Goal: Task Accomplishment & Management: Manage account settings

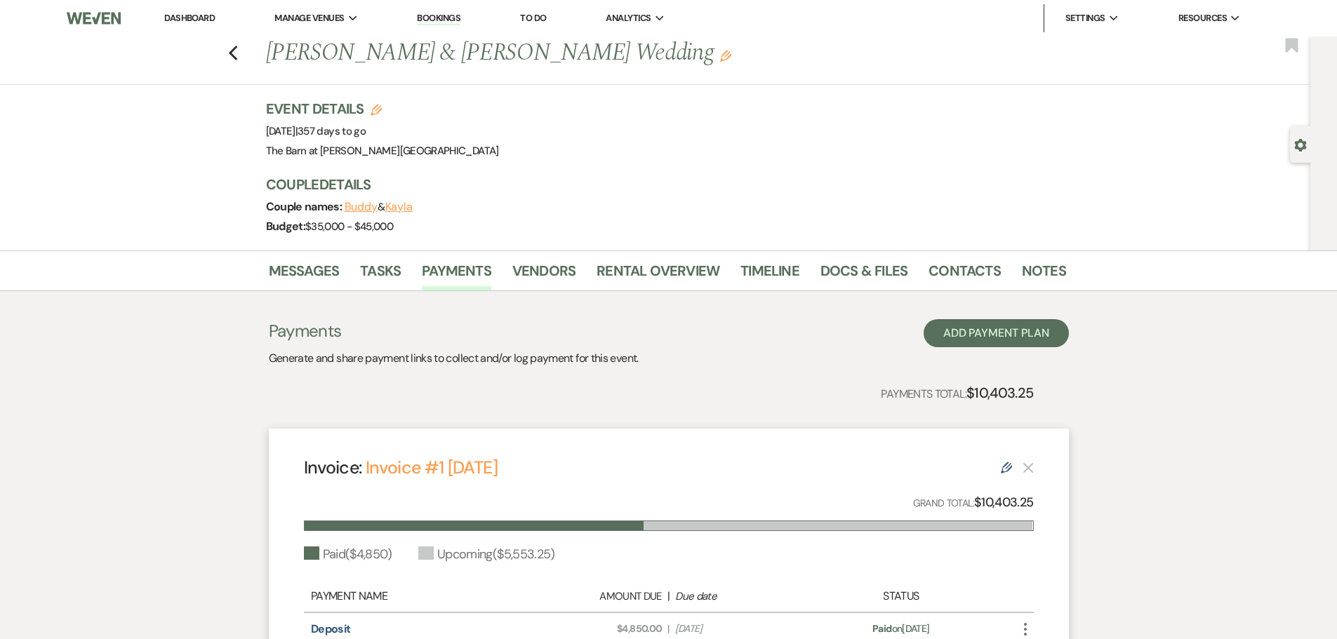
click at [241, 62] on div "Previous [PERSON_NAME] & [PERSON_NAME] Wedding Edit Bookmark" at bounding box center [651, 60] width 1317 height 48
click at [237, 58] on use "button" at bounding box center [232, 53] width 9 height 15
select select "8"
select select "4"
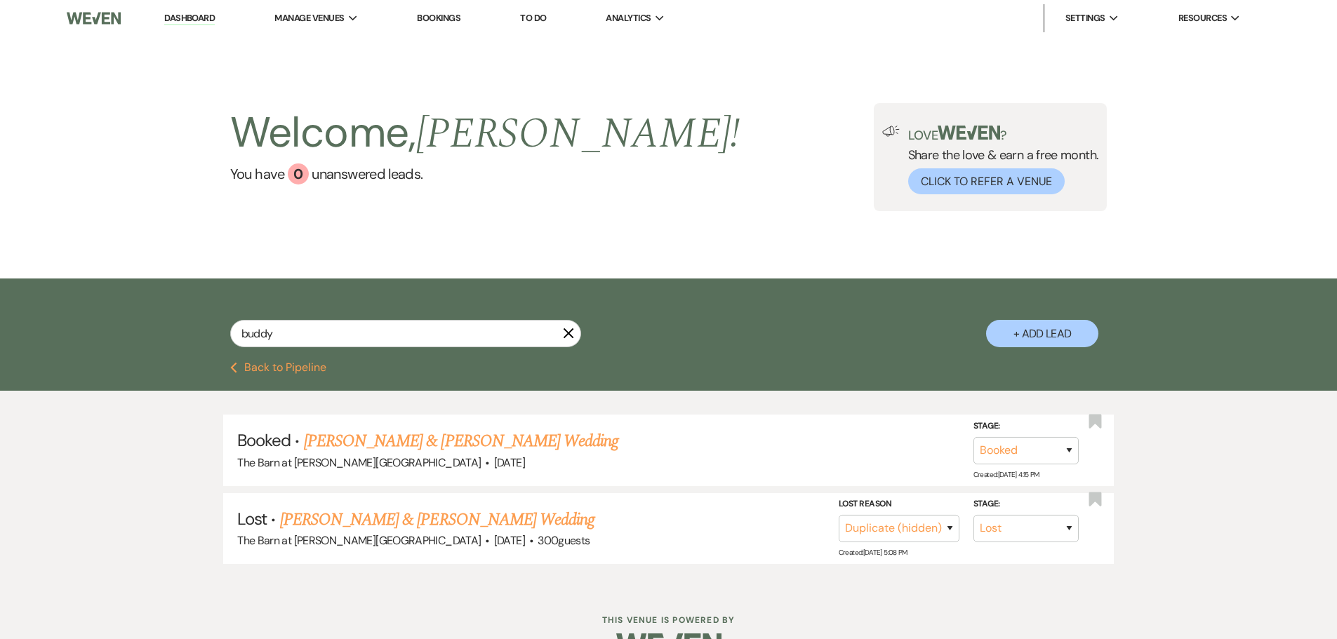
click at [203, 19] on link "Dashboard" at bounding box center [189, 18] width 51 height 13
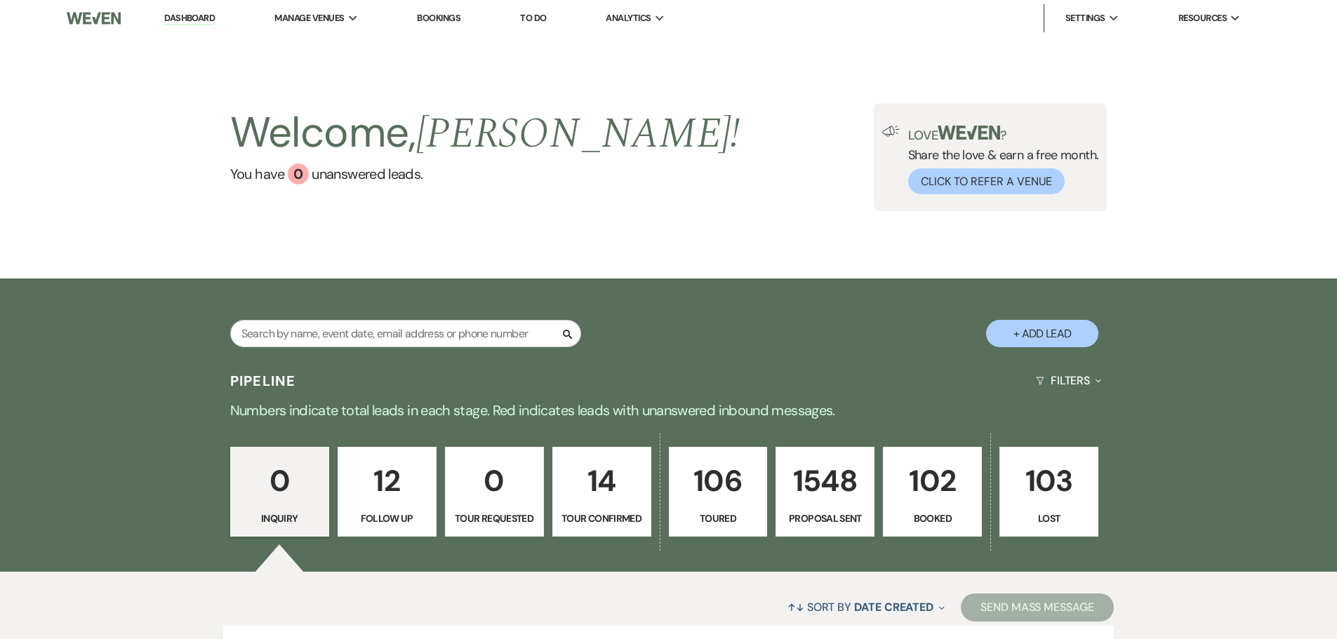
click at [925, 498] on p "102" at bounding box center [932, 481] width 81 height 47
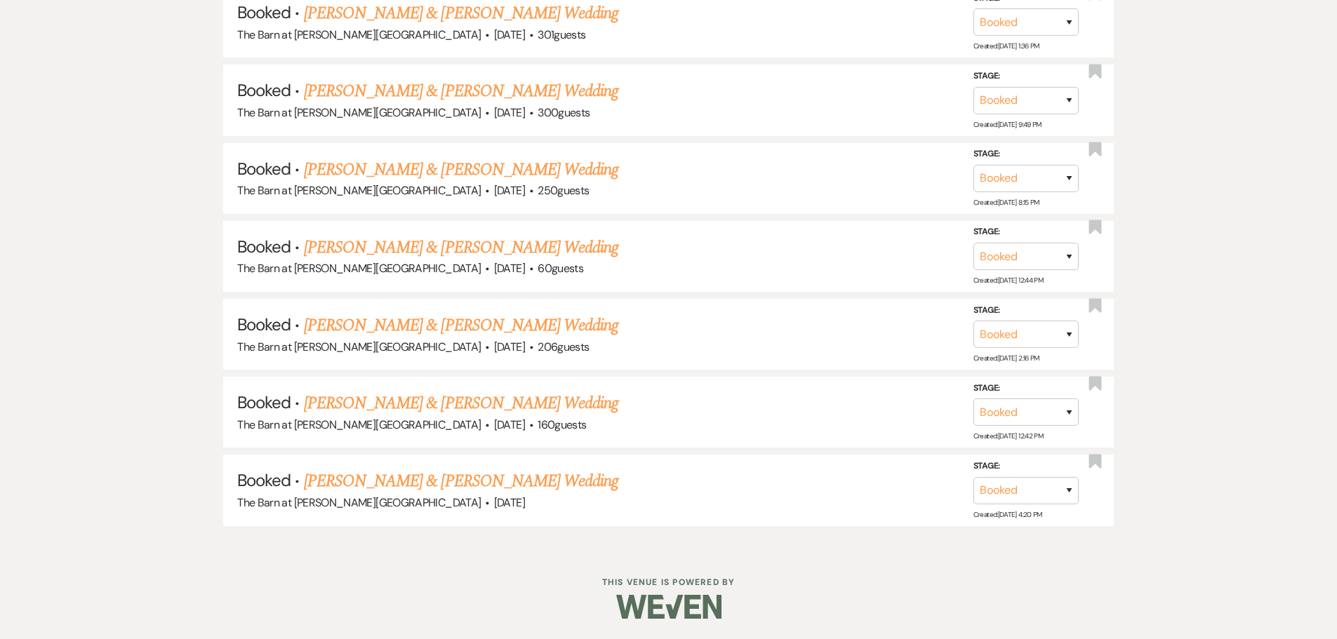
scroll to position [8216, 0]
click at [445, 487] on link "[PERSON_NAME] & [PERSON_NAME] Wedding" at bounding box center [461, 480] width 314 height 25
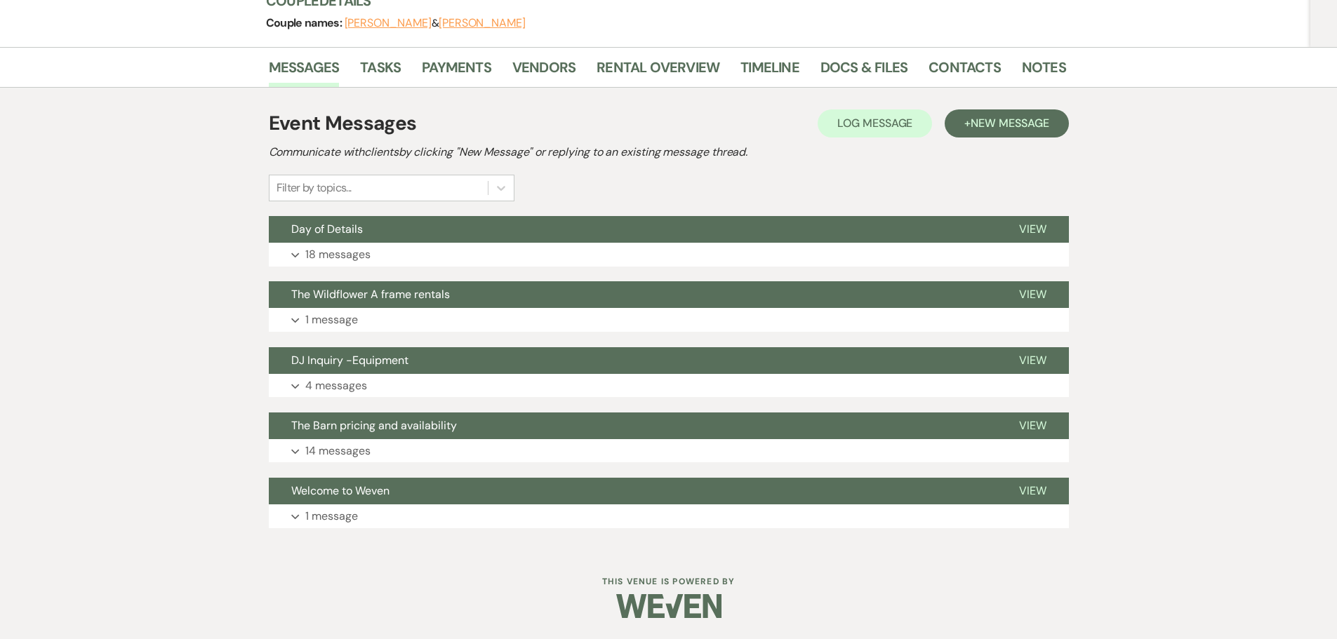
scroll to position [184, 0]
click at [662, 66] on link "Rental Overview" at bounding box center [658, 71] width 123 height 31
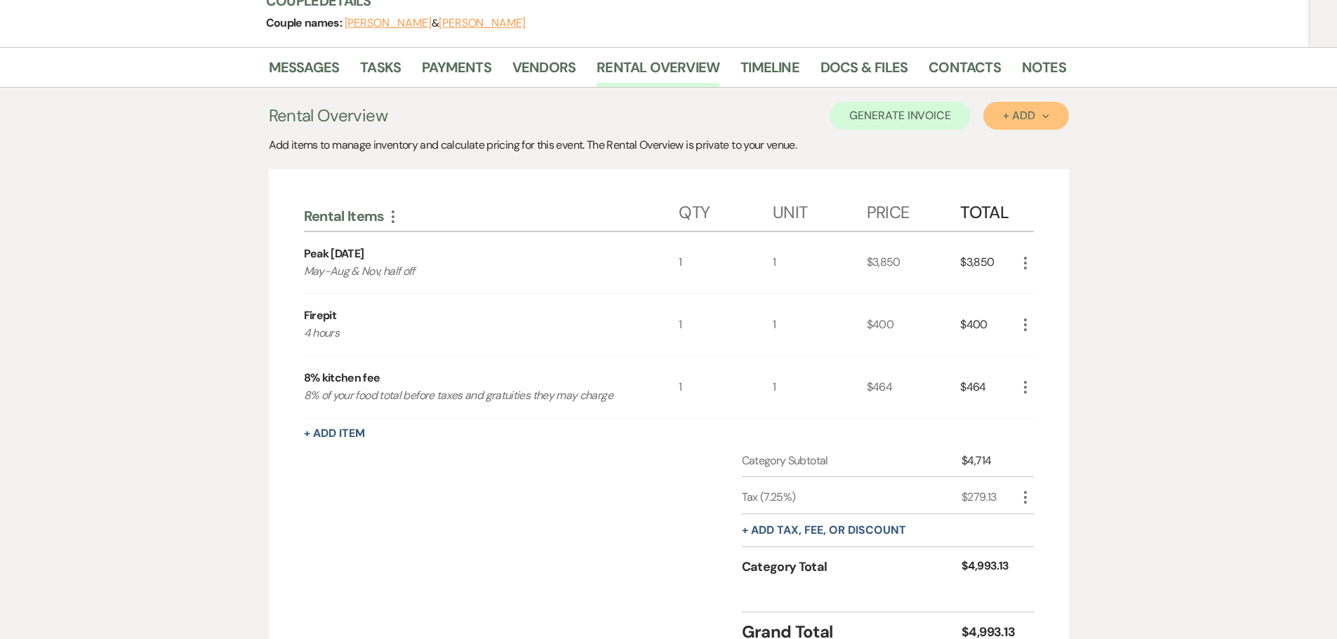
click at [1013, 121] on div "+ Add Next" at bounding box center [1026, 115] width 46 height 11
click at [1008, 173] on button "Category" at bounding box center [1020, 170] width 74 height 22
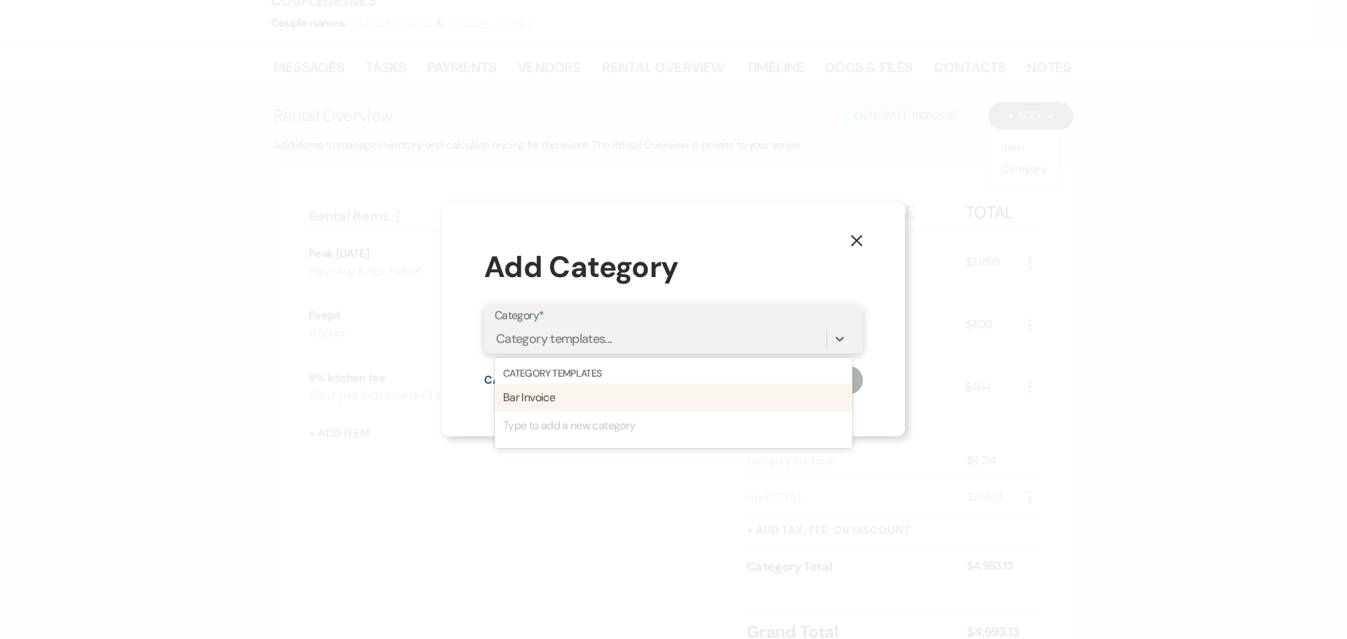
click at [575, 343] on div "Category templates..." at bounding box center [554, 339] width 116 height 19
click at [535, 401] on div "Bar Invoice" at bounding box center [674, 398] width 358 height 28
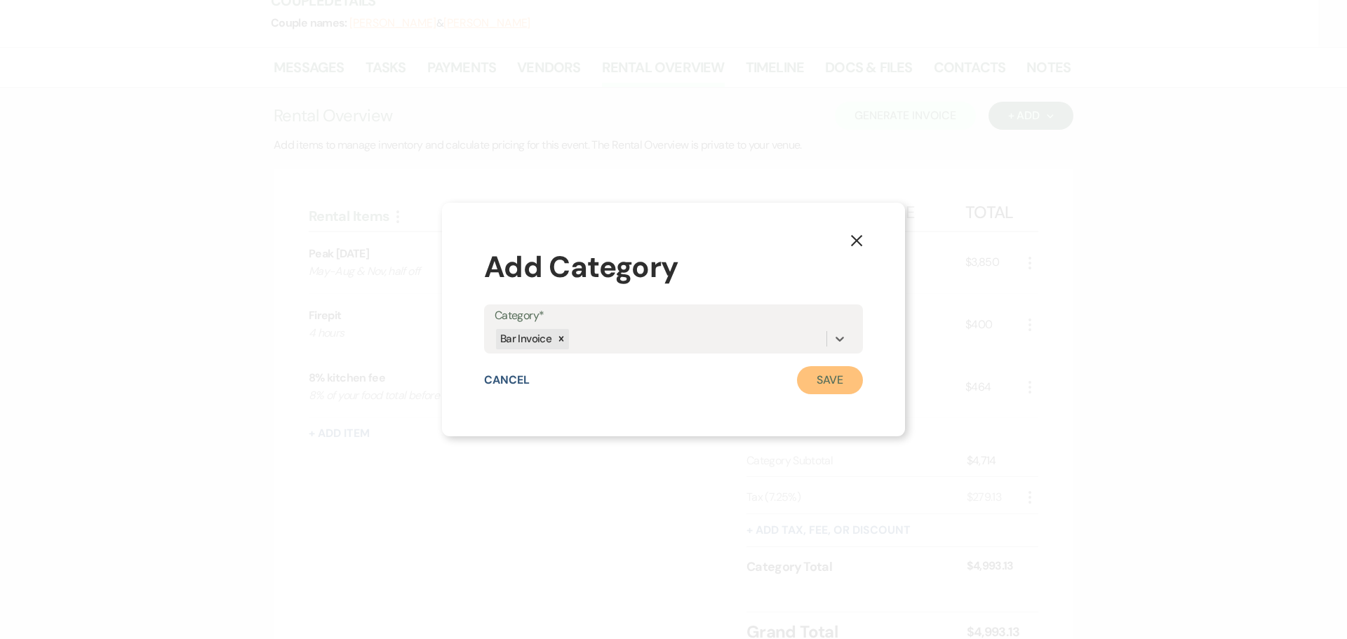
click at [815, 382] on button "Save" at bounding box center [830, 380] width 66 height 28
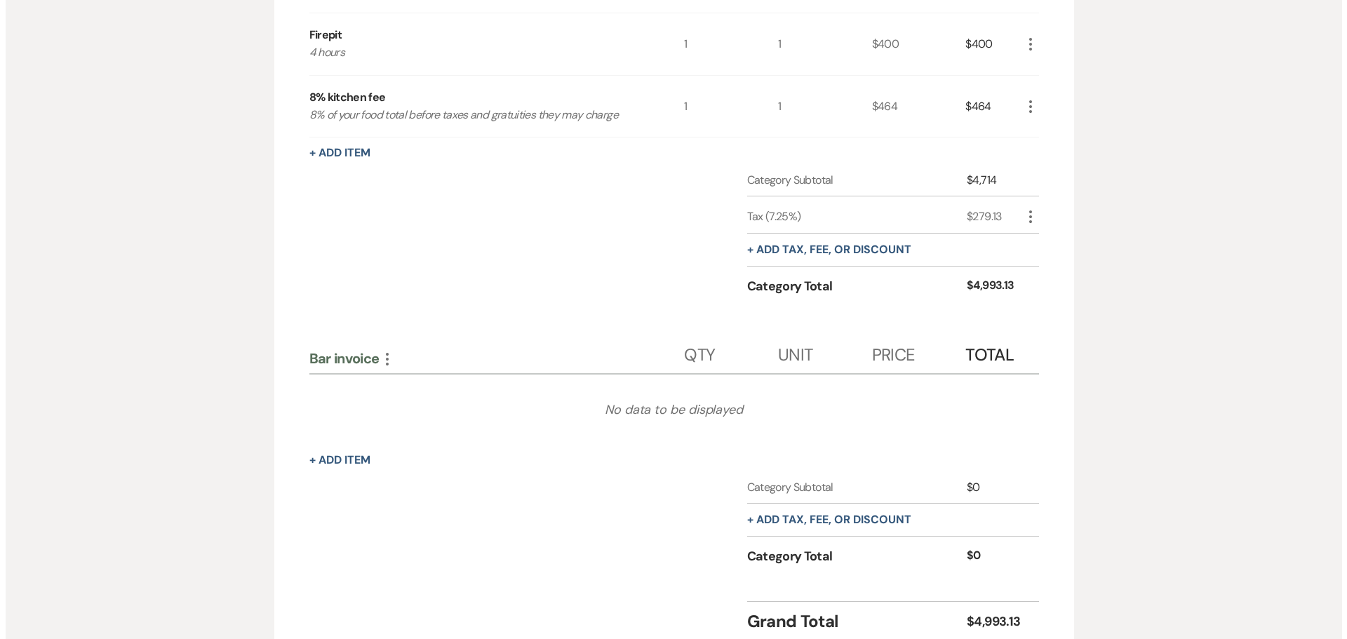
scroll to position [535, 0]
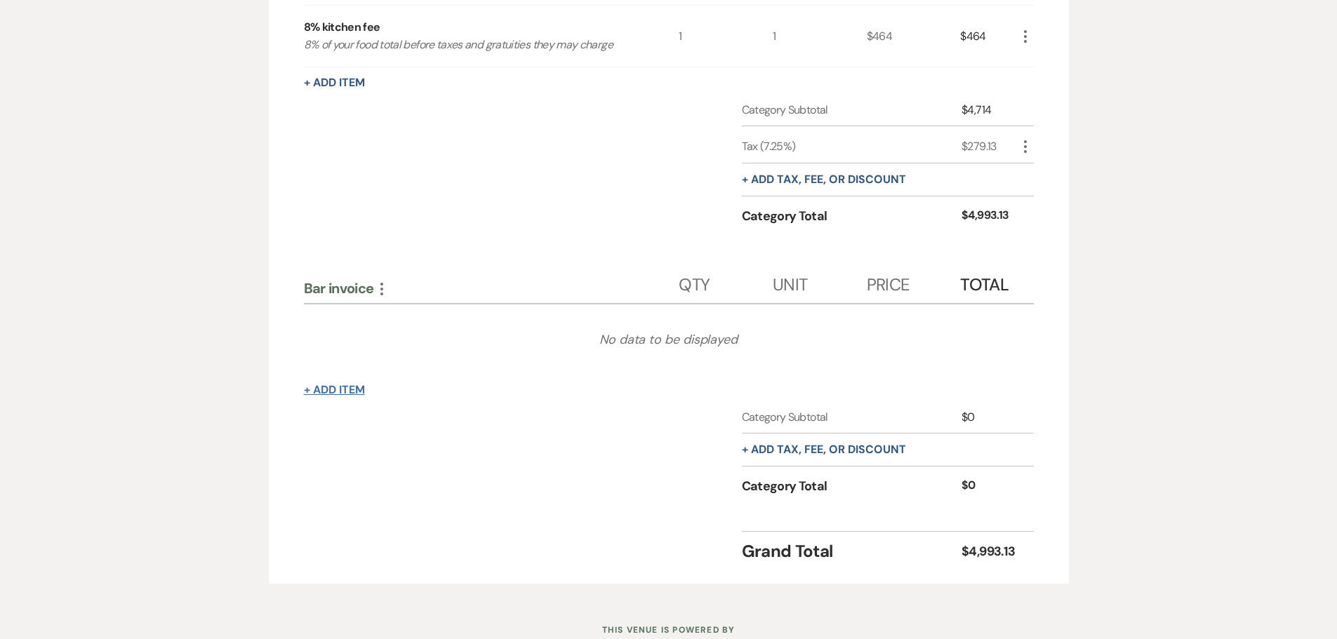
click at [349, 389] on button "+ Add Item" at bounding box center [334, 390] width 61 height 11
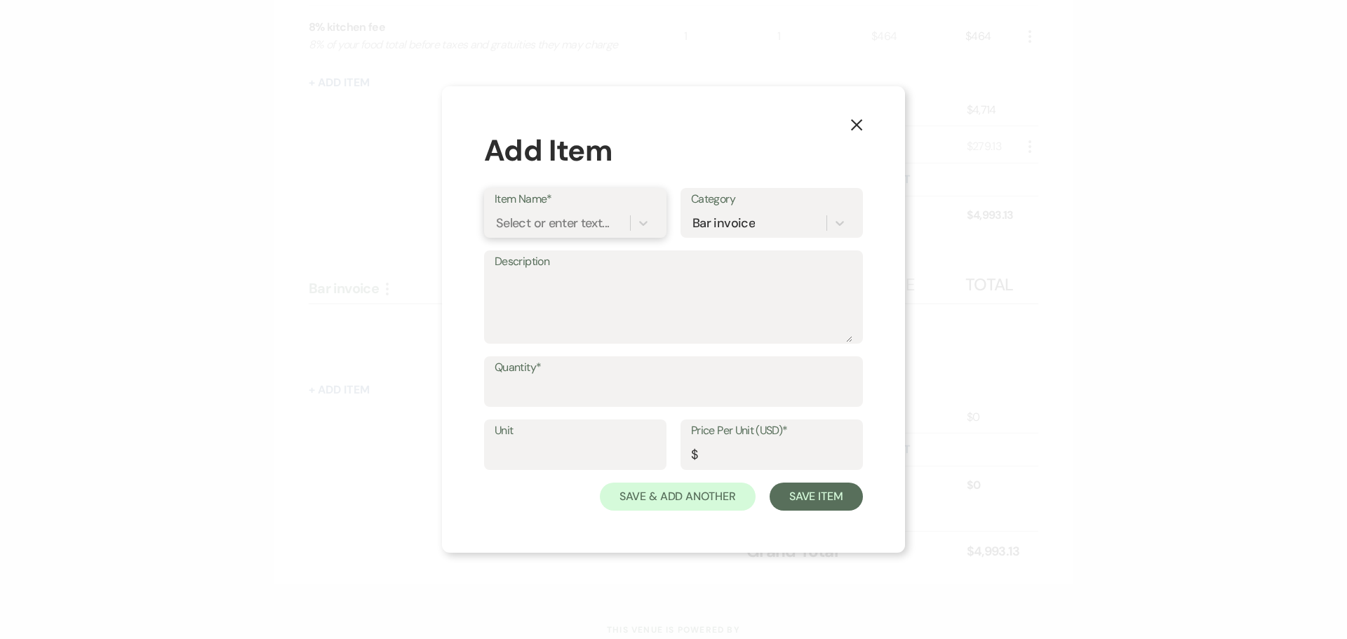
click at [519, 225] on div "Select or enter text..." at bounding box center [552, 223] width 113 height 19
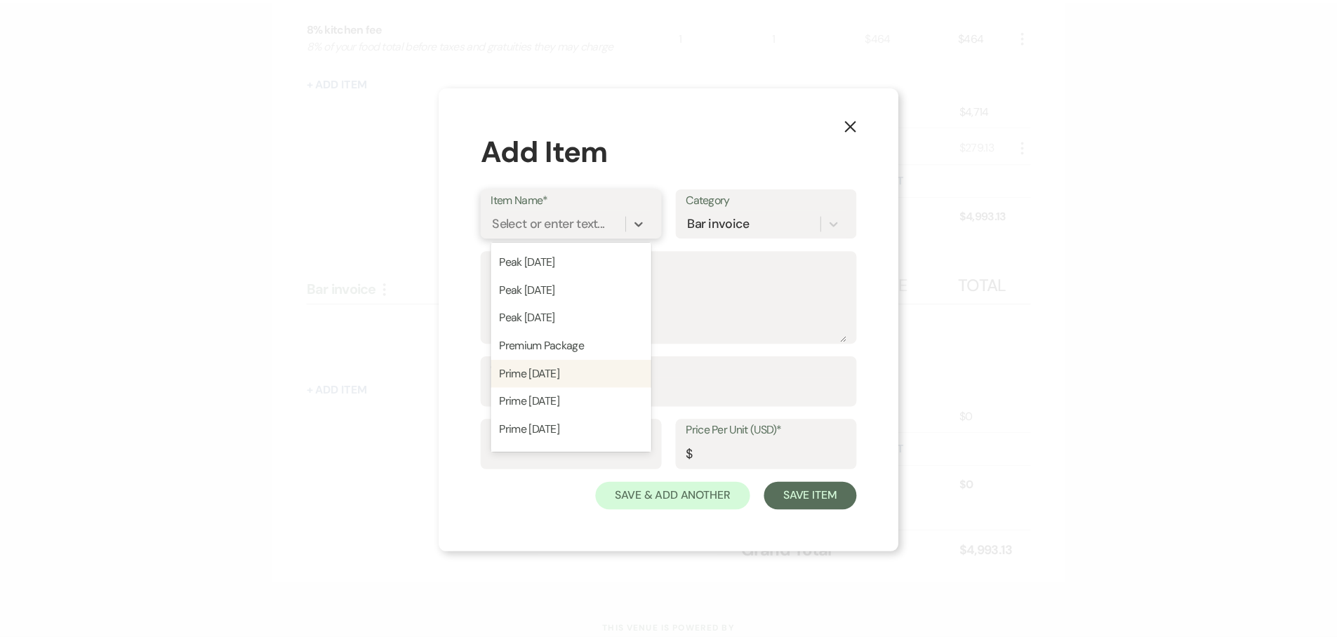
scroll to position [429, 0]
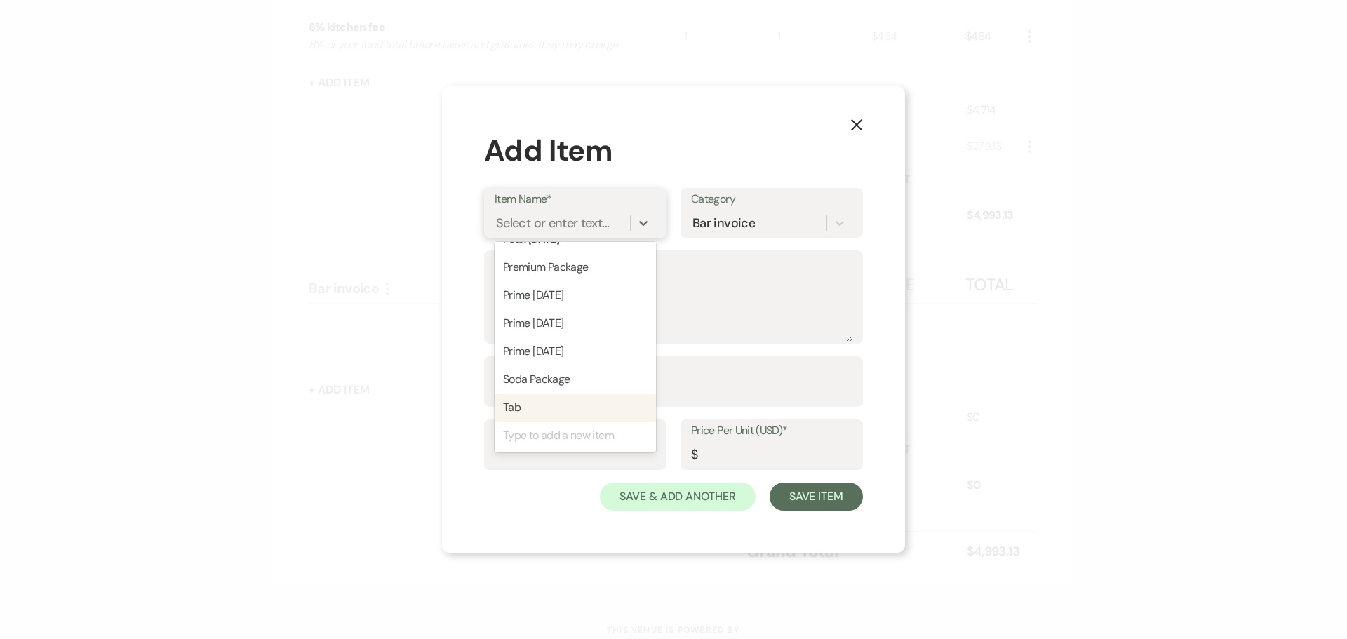
click at [522, 414] on div "Tab" at bounding box center [575, 408] width 161 height 28
type input "1"
type input "0"
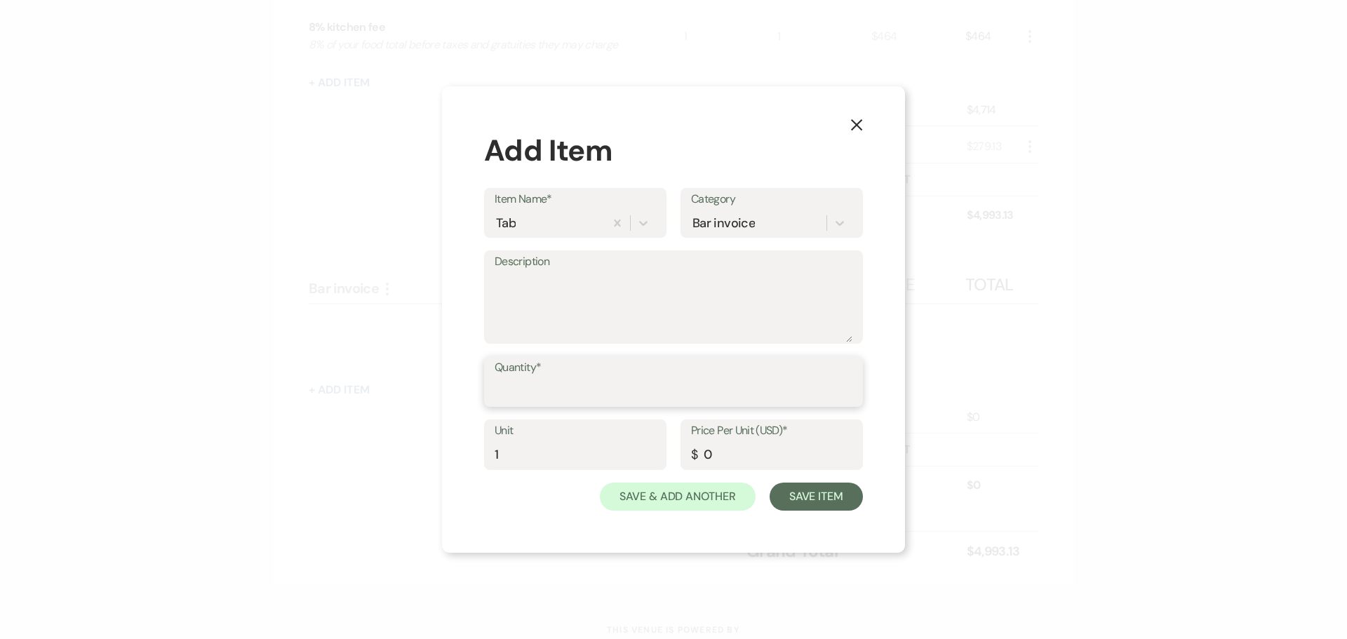
click at [505, 386] on input "Quantity*" at bounding box center [674, 391] width 358 height 27
type input "1"
click at [752, 453] on input "0" at bounding box center [771, 454] width 161 height 27
type input "4947.00"
click at [808, 497] on button "Save Item" at bounding box center [816, 497] width 93 height 28
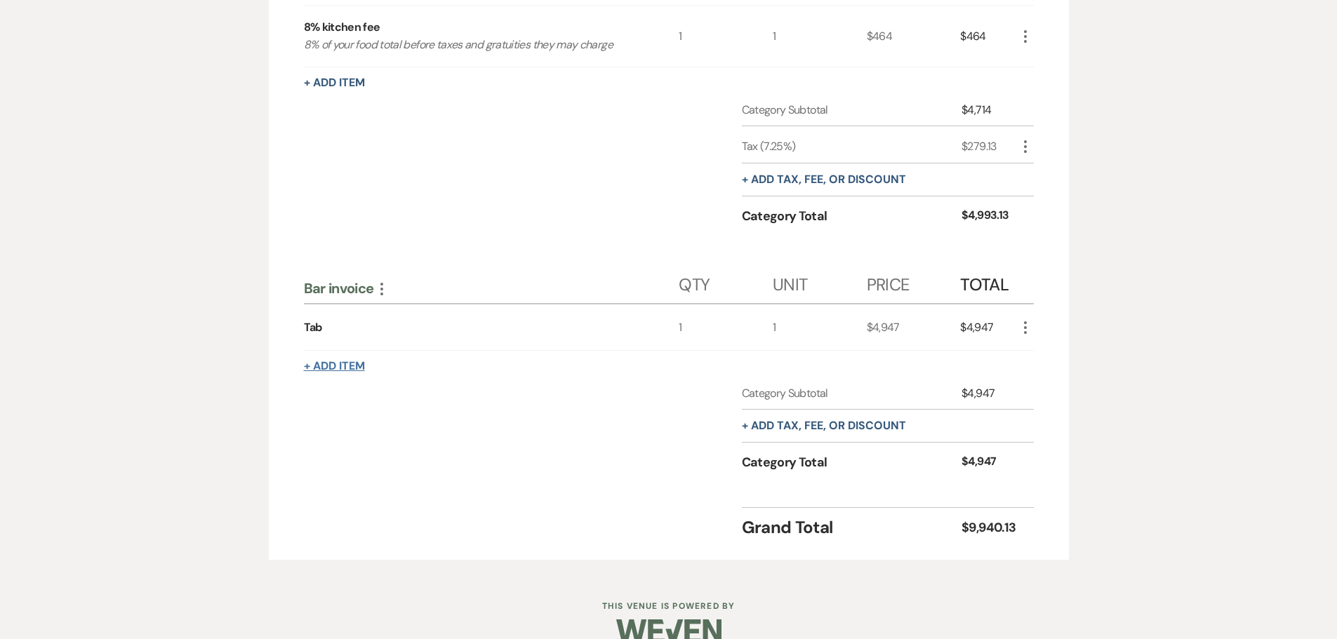
click at [360, 365] on button "+ Add Item" at bounding box center [334, 366] width 61 height 11
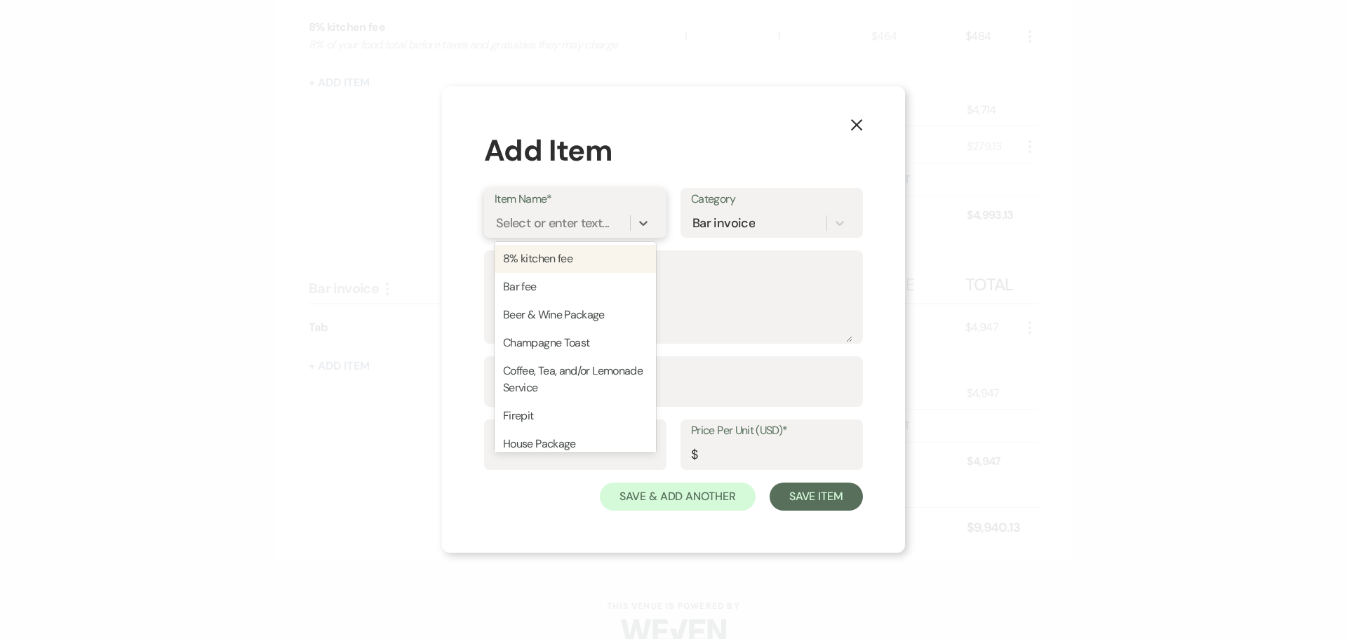
click at [528, 227] on div "Select or enter text..." at bounding box center [552, 223] width 113 height 19
click at [529, 369] on div "Coffee, Tea, and/or Lemonade Service" at bounding box center [575, 379] width 161 height 45
type textarea "$100 per service. We will fill self-serve dispensers for the evening."
type input "1"
type input "100"
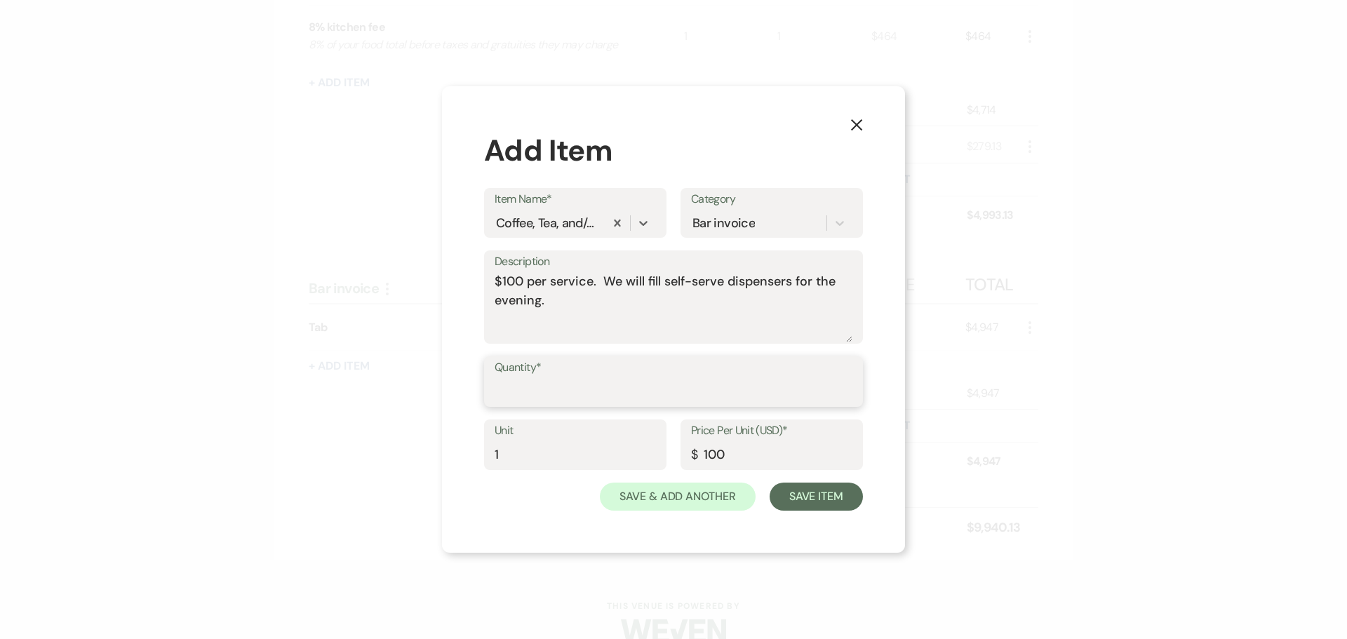
click at [514, 390] on input "Quantity*" at bounding box center [674, 391] width 358 height 27
type input "3"
click at [788, 493] on button "Save Item" at bounding box center [816, 497] width 93 height 28
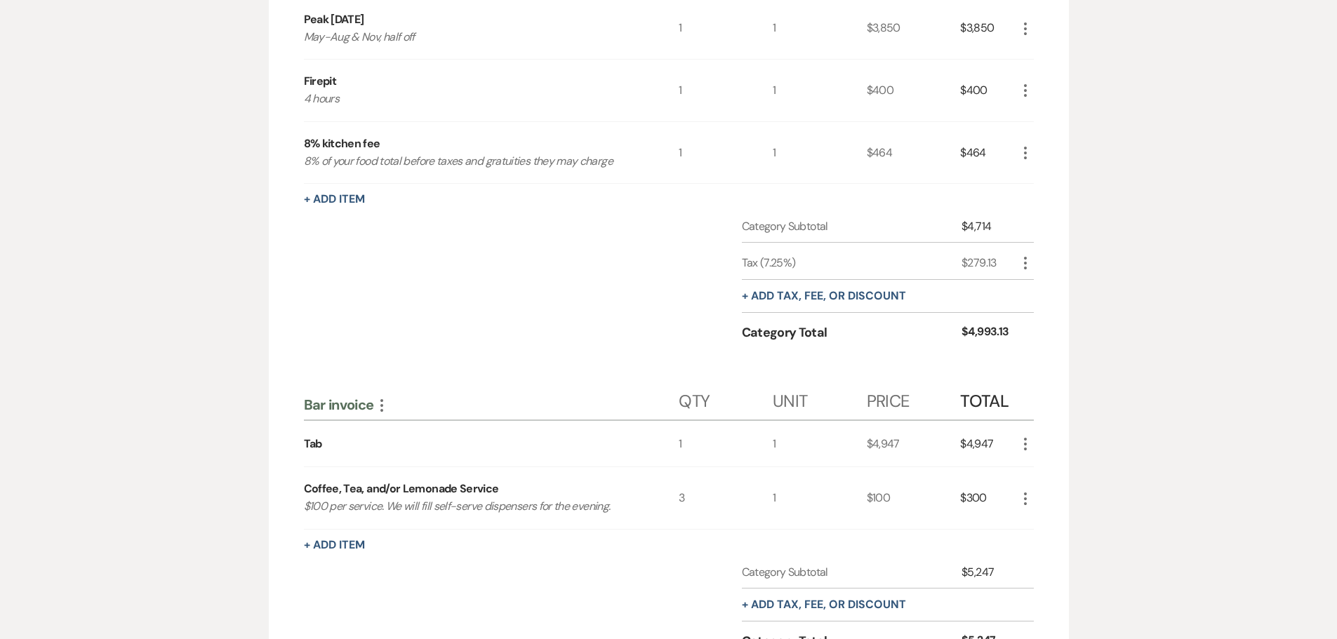
scroll to position [605, 0]
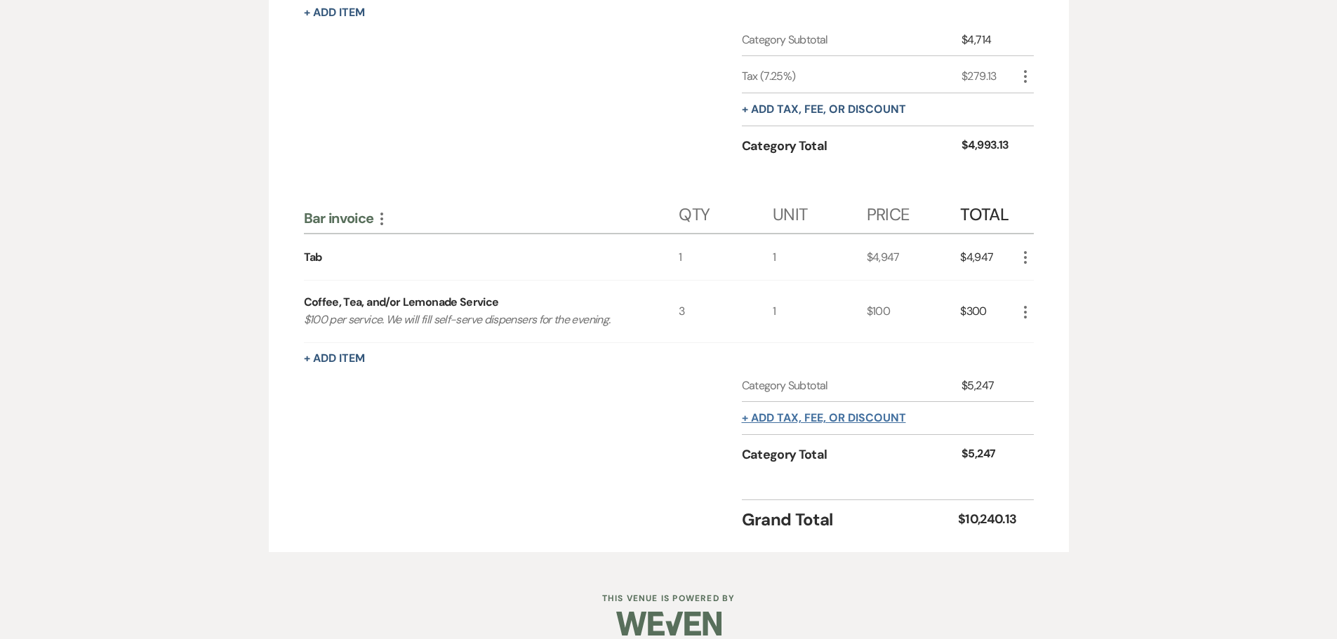
click at [842, 413] on button "+ Add tax, fee, or discount" at bounding box center [824, 418] width 164 height 11
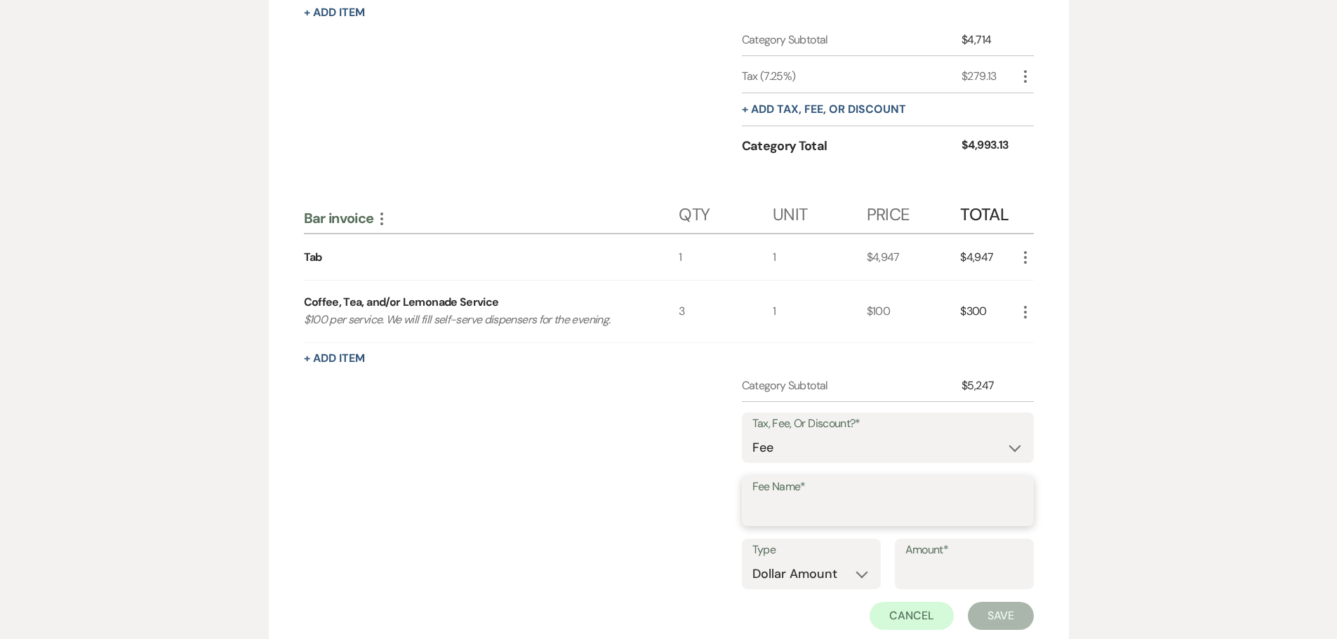
click at [772, 515] on input "Fee Name*" at bounding box center [887, 511] width 271 height 27
type input "tax"
click at [842, 571] on select "Dollar Amount Percentage" at bounding box center [811, 574] width 118 height 27
select select "false"
click at [752, 561] on select "Dollar Amount Percentage" at bounding box center [811, 574] width 118 height 27
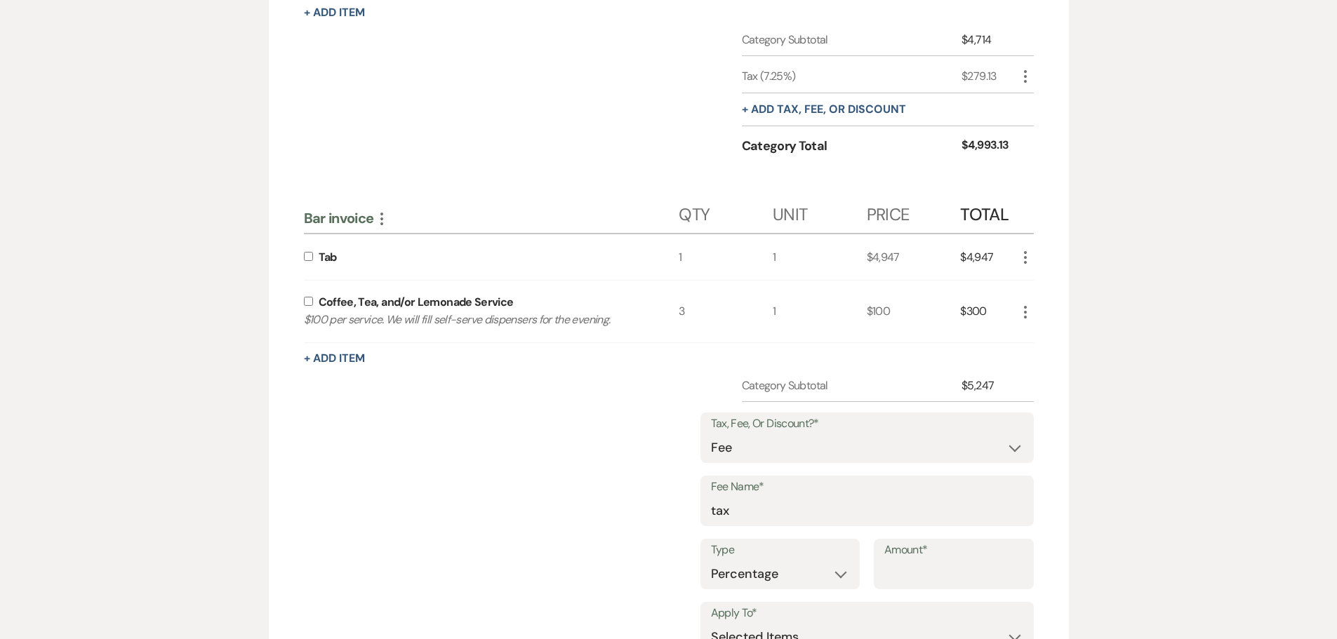
click at [883, 573] on div "Amount*" at bounding box center [954, 564] width 160 height 51
click at [896, 579] on input "Amount*" at bounding box center [953, 574] width 139 height 27
type input "7.25"
click at [306, 251] on div "Tab" at bounding box center [491, 257] width 375 height 46
click at [310, 302] on input "checkbox" at bounding box center [308, 301] width 9 height 9
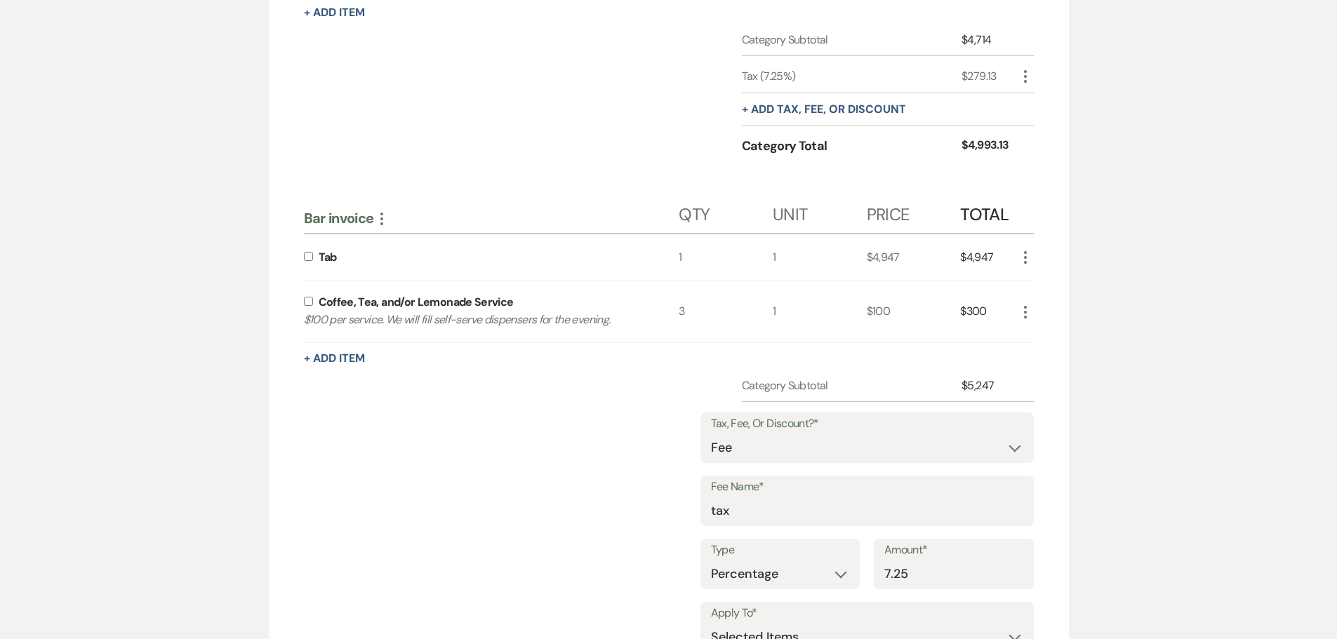
checkbox input "true"
click at [311, 255] on input "checkbox" at bounding box center [308, 256] width 9 height 9
checkbox input "true"
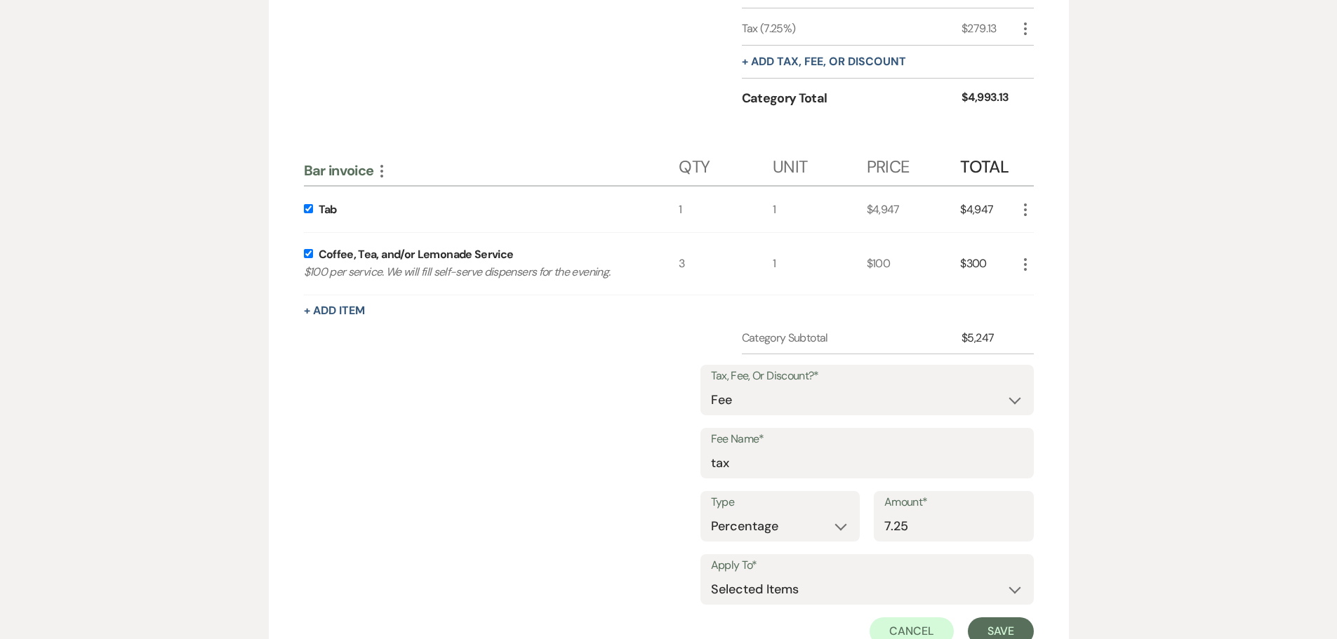
scroll to position [815, 0]
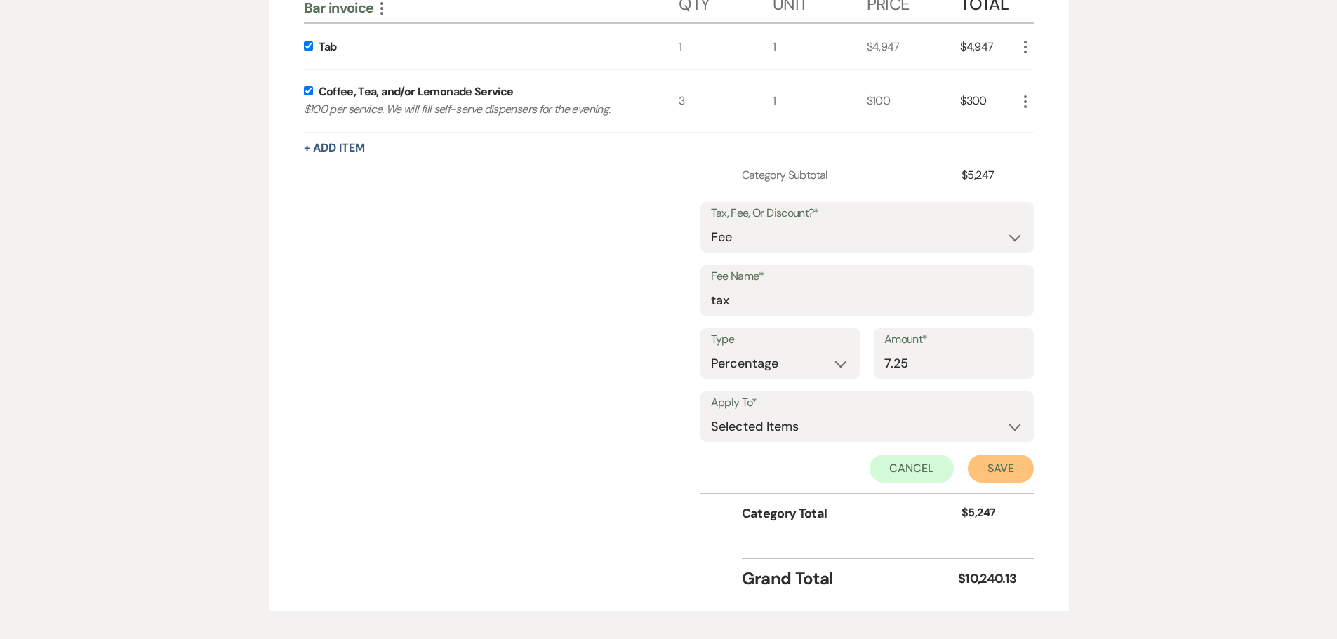
click at [981, 481] on button "Save" at bounding box center [1001, 469] width 66 height 28
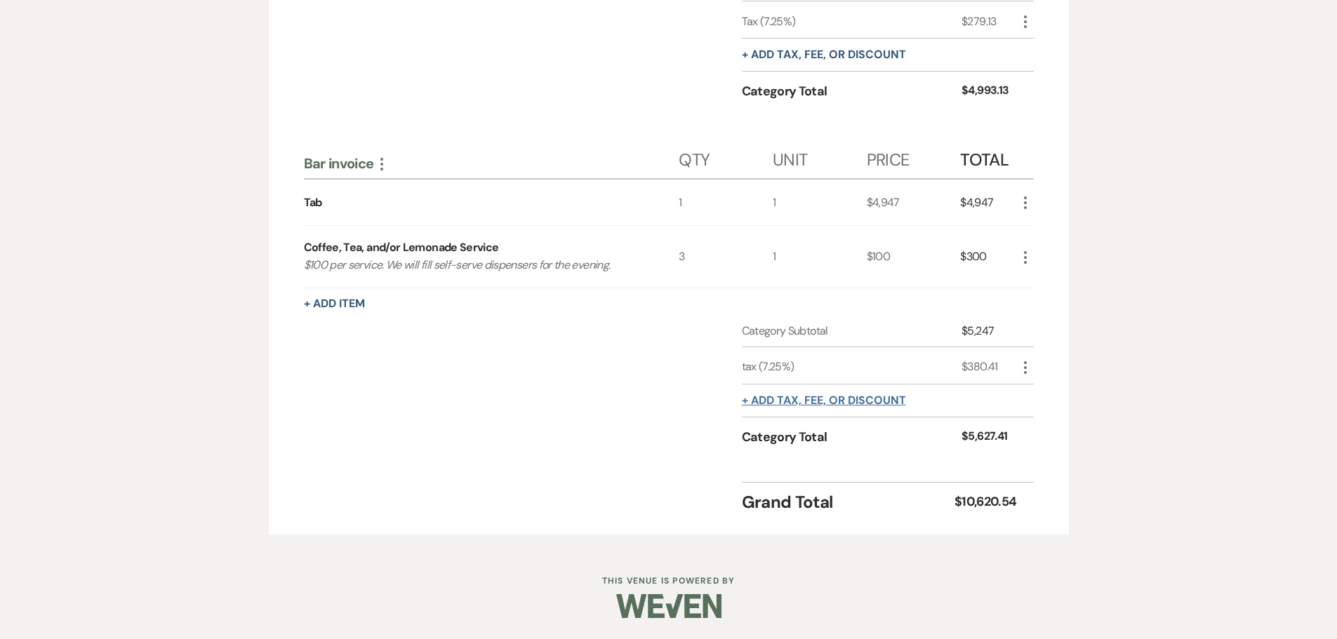
click at [779, 398] on button "+ Add tax, fee, or discount" at bounding box center [824, 400] width 164 height 11
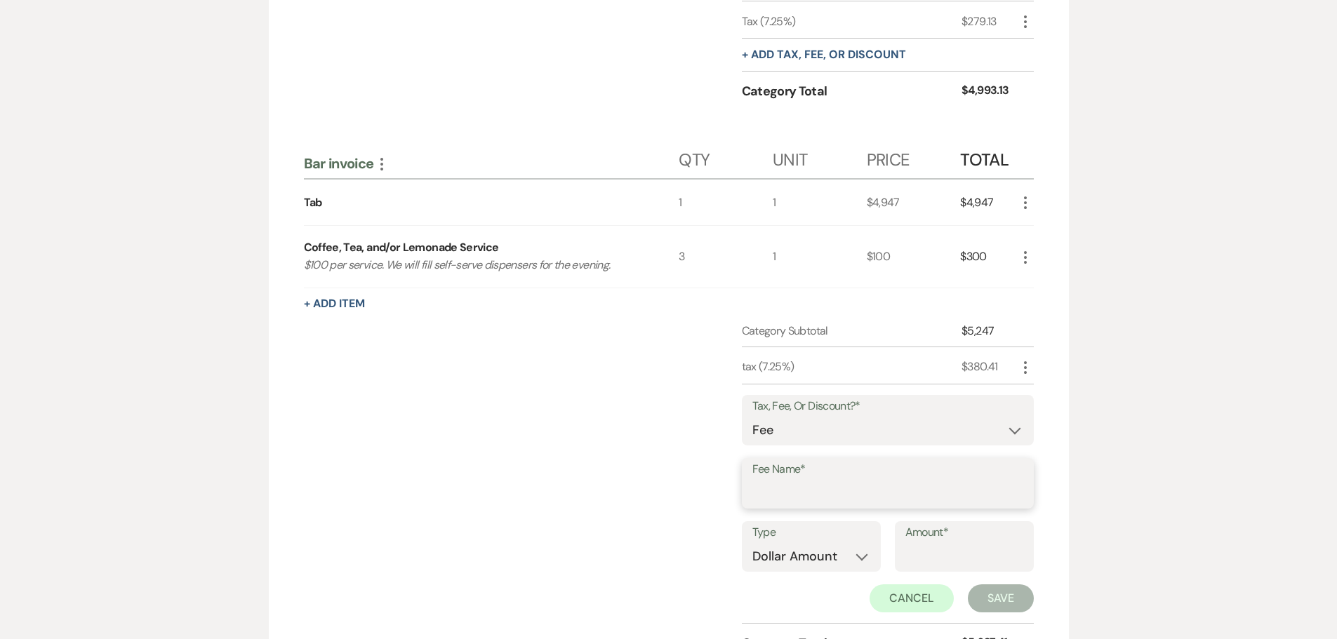
click at [775, 489] on input "Fee Name*" at bounding box center [887, 493] width 271 height 27
type input "Gratuity"
click at [829, 559] on select "Dollar Amount Percentage" at bounding box center [811, 556] width 118 height 27
select select "false"
click at [752, 543] on select "Dollar Amount Percentage" at bounding box center [811, 556] width 118 height 27
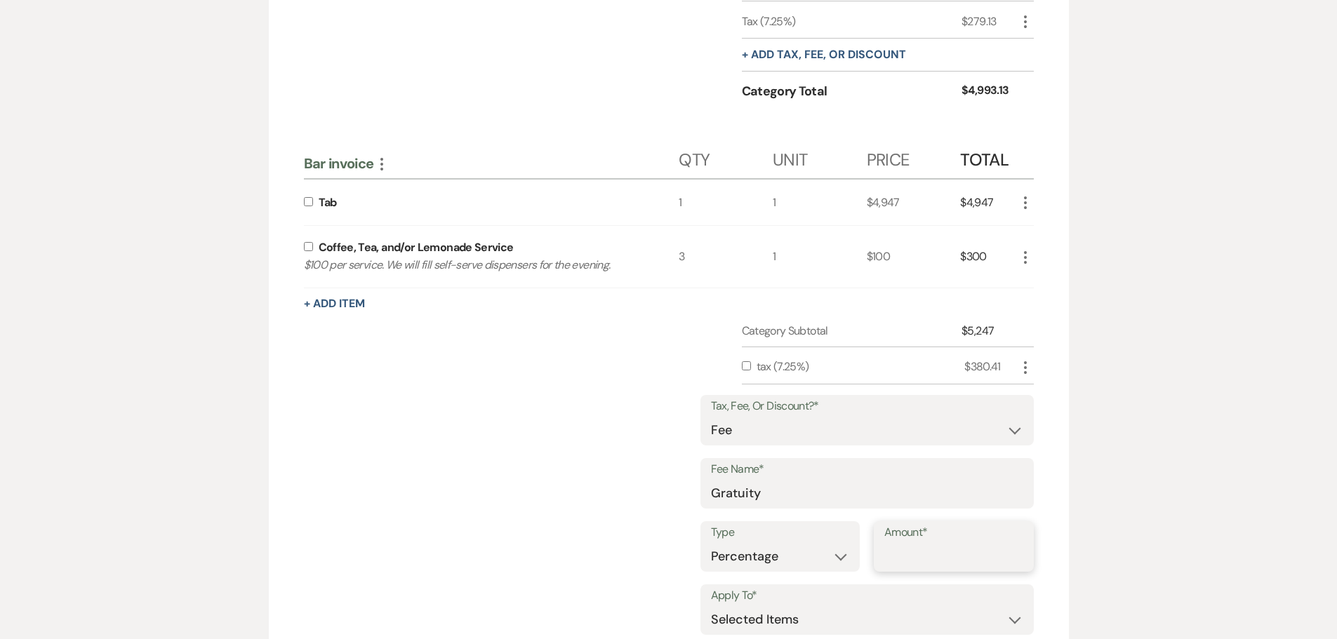
click at [895, 560] on input "Amount*" at bounding box center [953, 556] width 139 height 27
type input "20"
click at [309, 201] on input "checkbox" at bounding box center [308, 201] width 9 height 9
checkbox input "true"
click at [309, 245] on input "checkbox" at bounding box center [308, 246] width 9 height 9
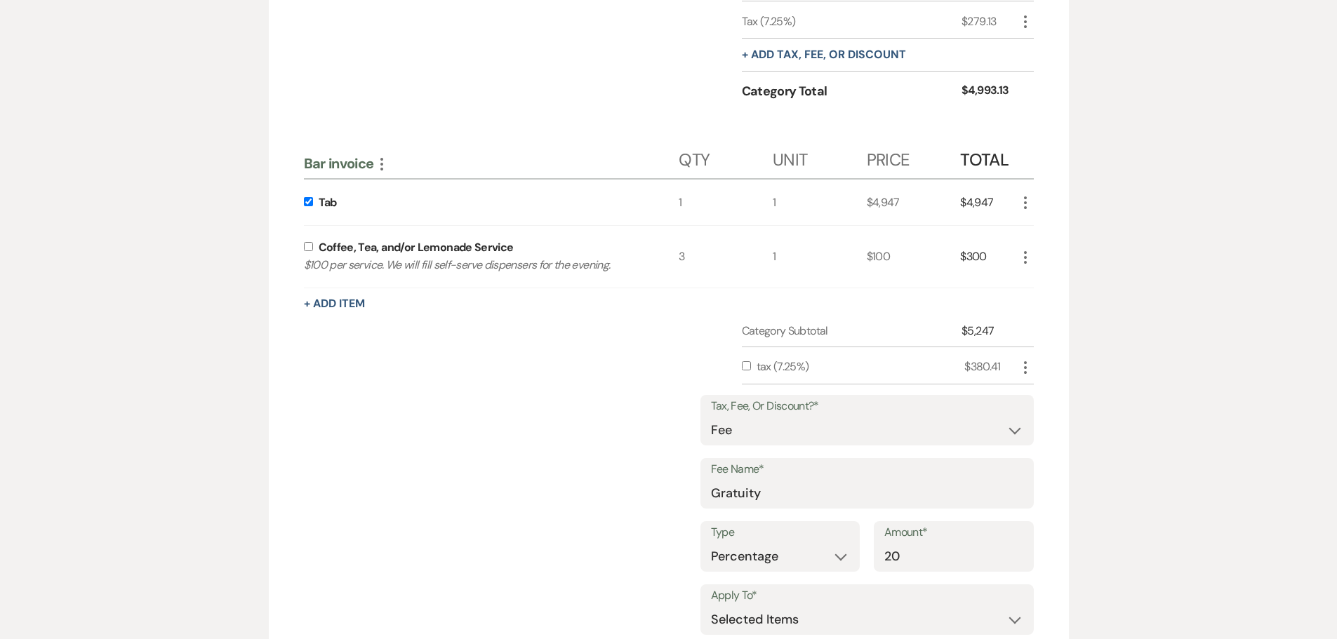
checkbox input "true"
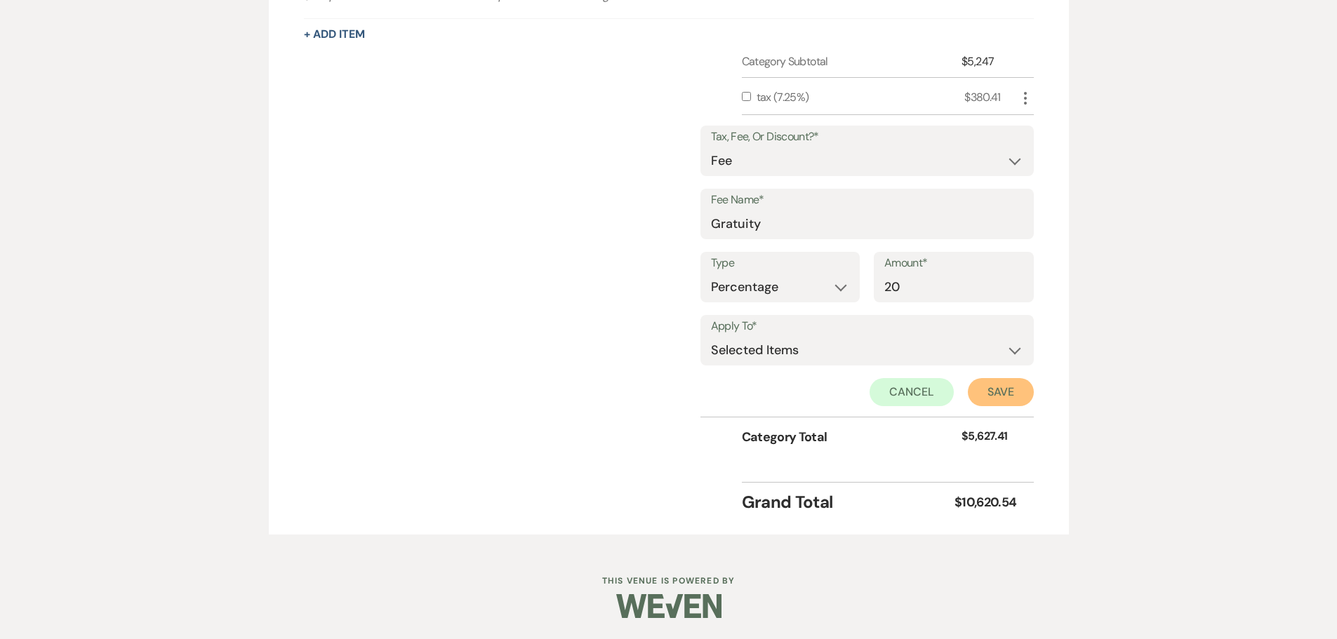
click at [1013, 392] on button "Save" at bounding box center [1001, 392] width 66 height 28
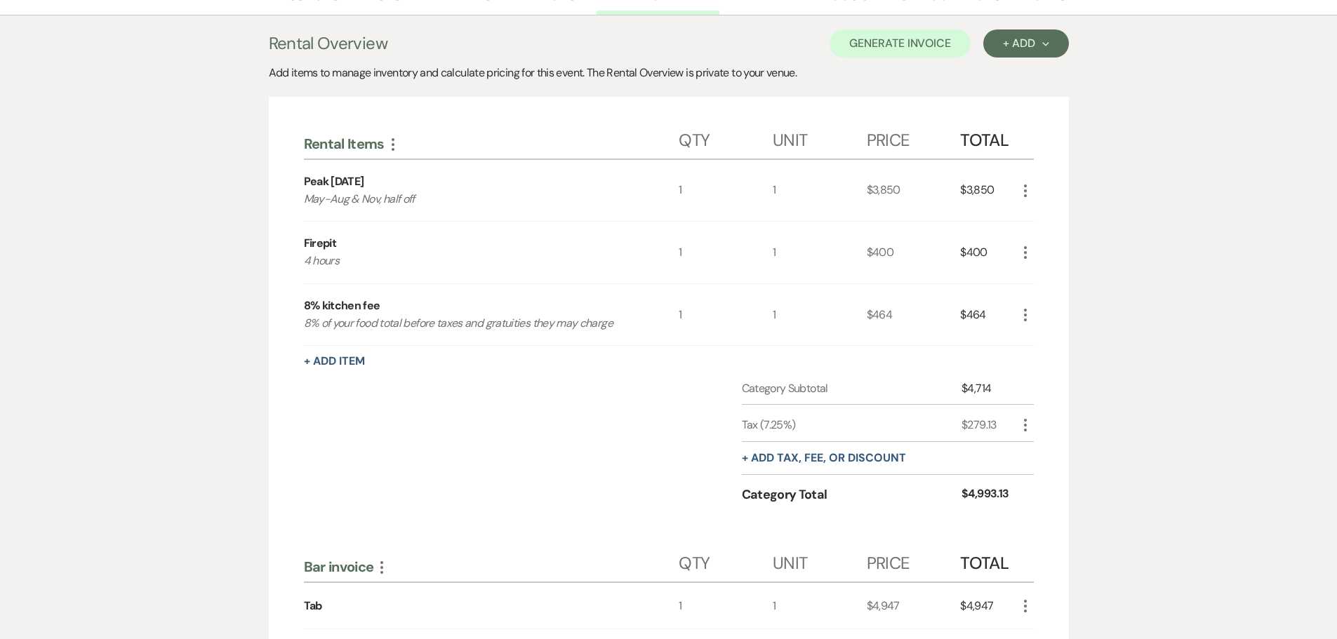
scroll to position [206, 0]
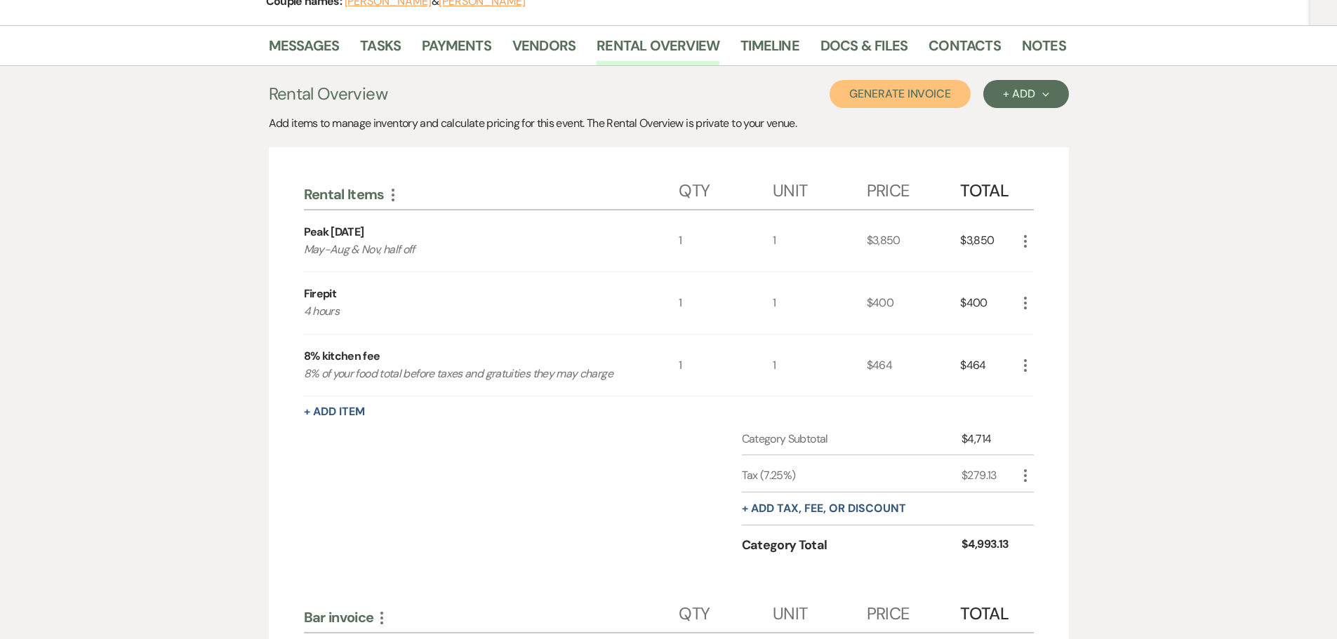
click at [933, 100] on button "Generate Invoice" at bounding box center [899, 94] width 141 height 28
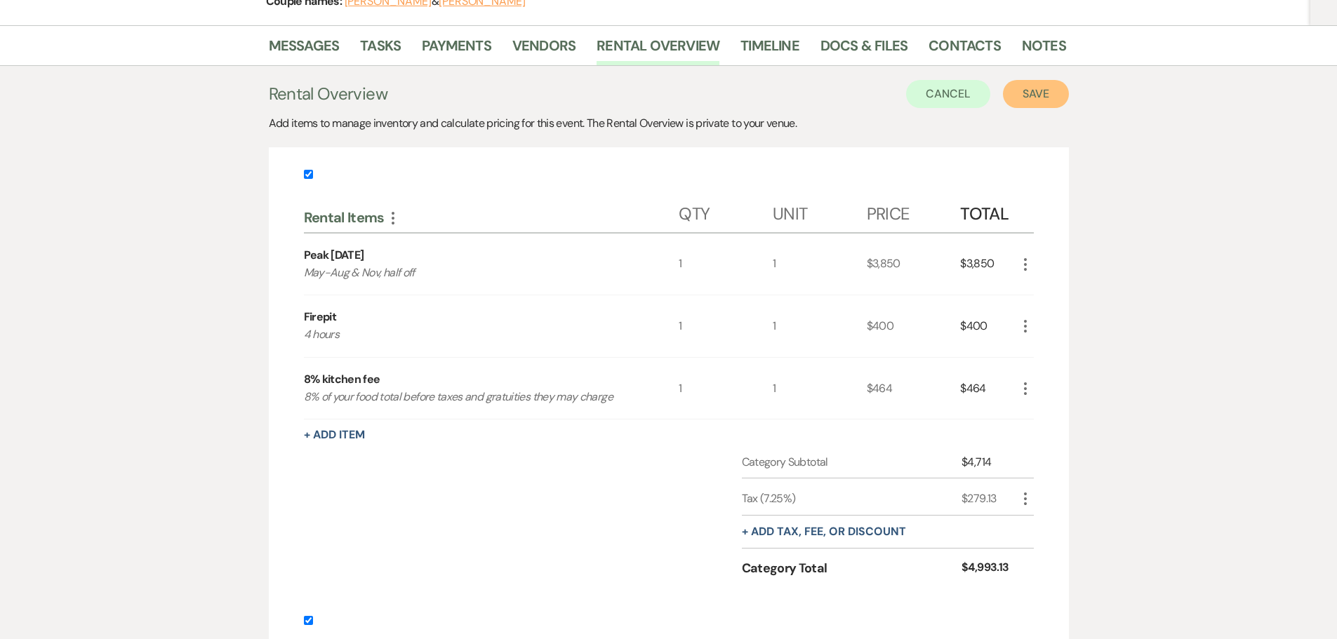
click at [1034, 100] on button "Save" at bounding box center [1036, 94] width 66 height 28
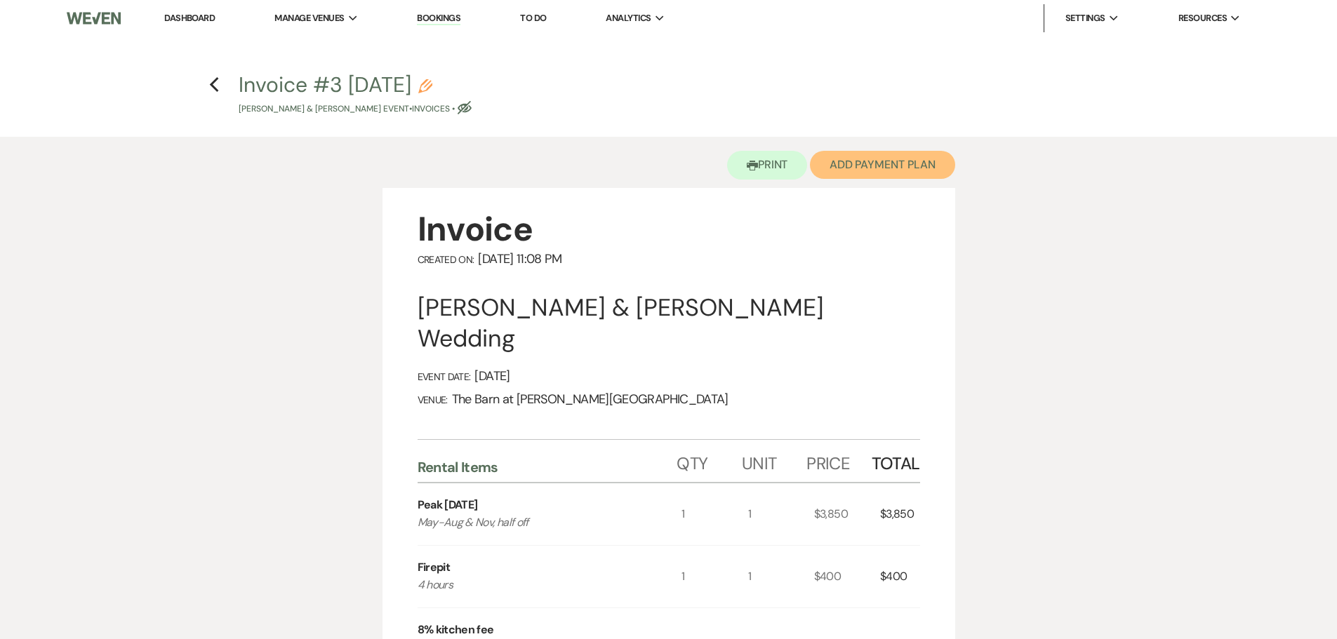
click at [835, 164] on button "Add Payment Plan" at bounding box center [882, 165] width 145 height 28
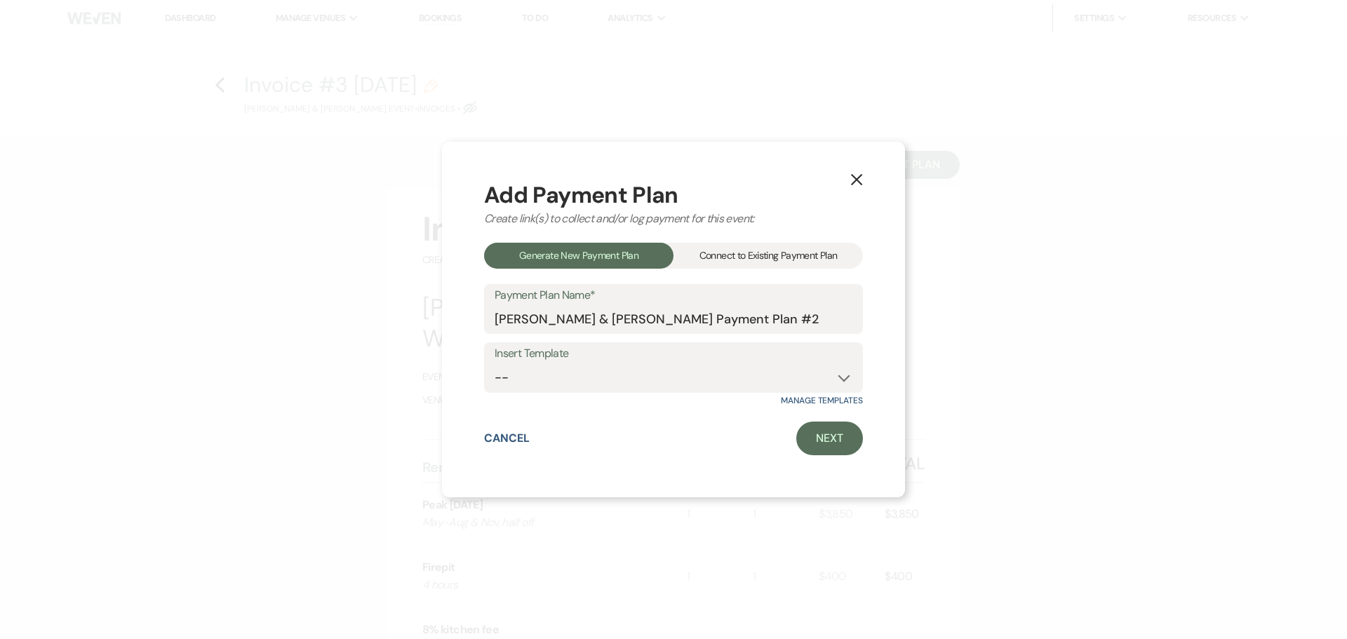
click at [764, 252] on div "Connect to Existing Payment Plan" at bounding box center [768, 256] width 189 height 26
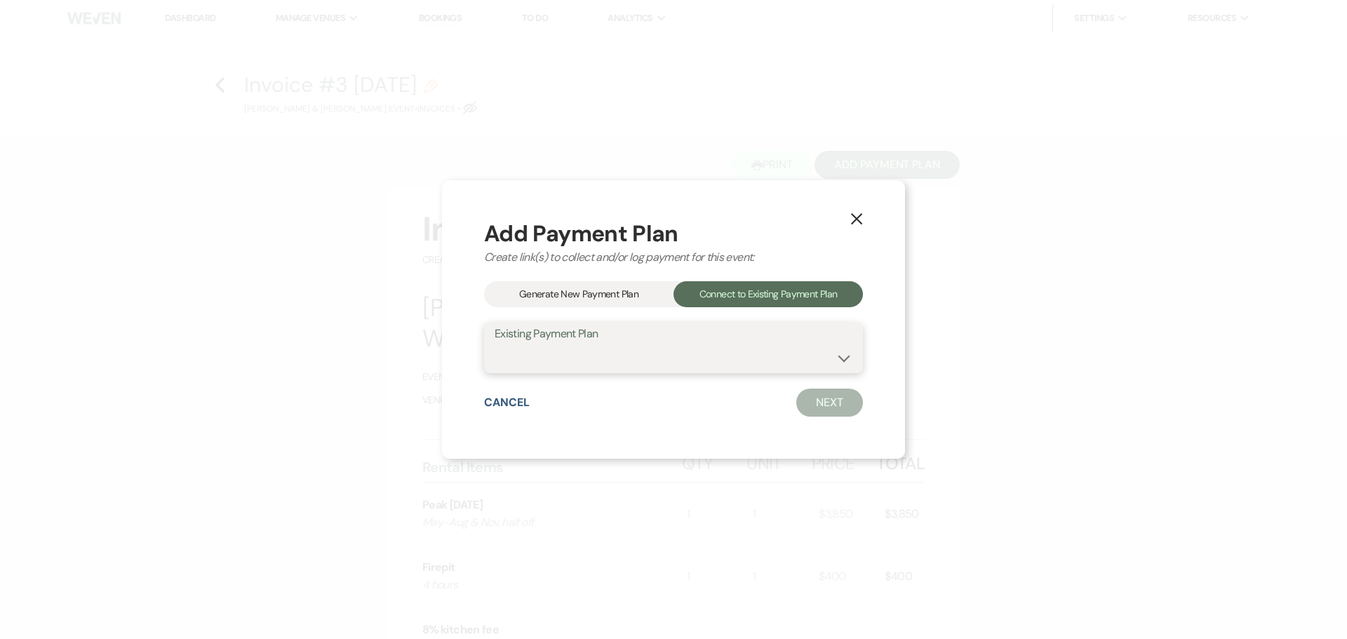
click at [699, 352] on select "[PERSON_NAME] & [PERSON_NAME] Payment Plan #1" at bounding box center [674, 358] width 358 height 27
select select "16983"
click at [495, 345] on select "[PERSON_NAME] & [PERSON_NAME] Payment Plan #1" at bounding box center [674, 358] width 358 height 27
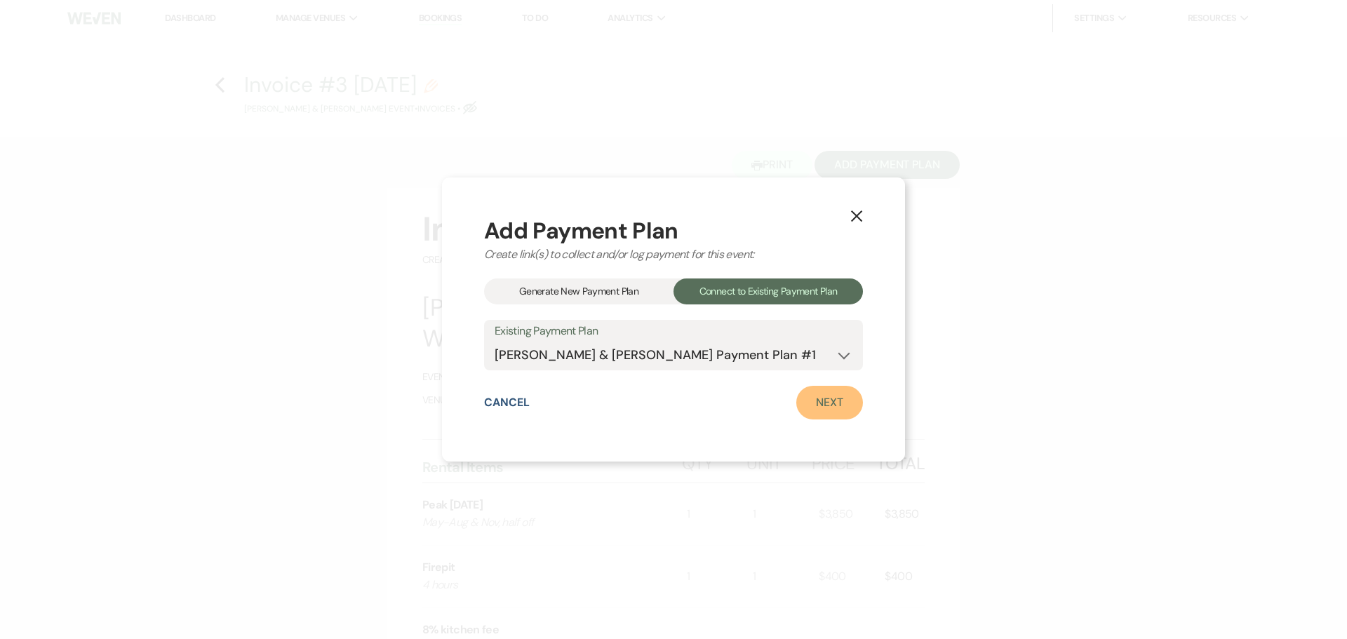
click at [813, 406] on link "Next" at bounding box center [830, 403] width 67 height 34
select select "27785"
select select "1"
select select "true"
select select "1"
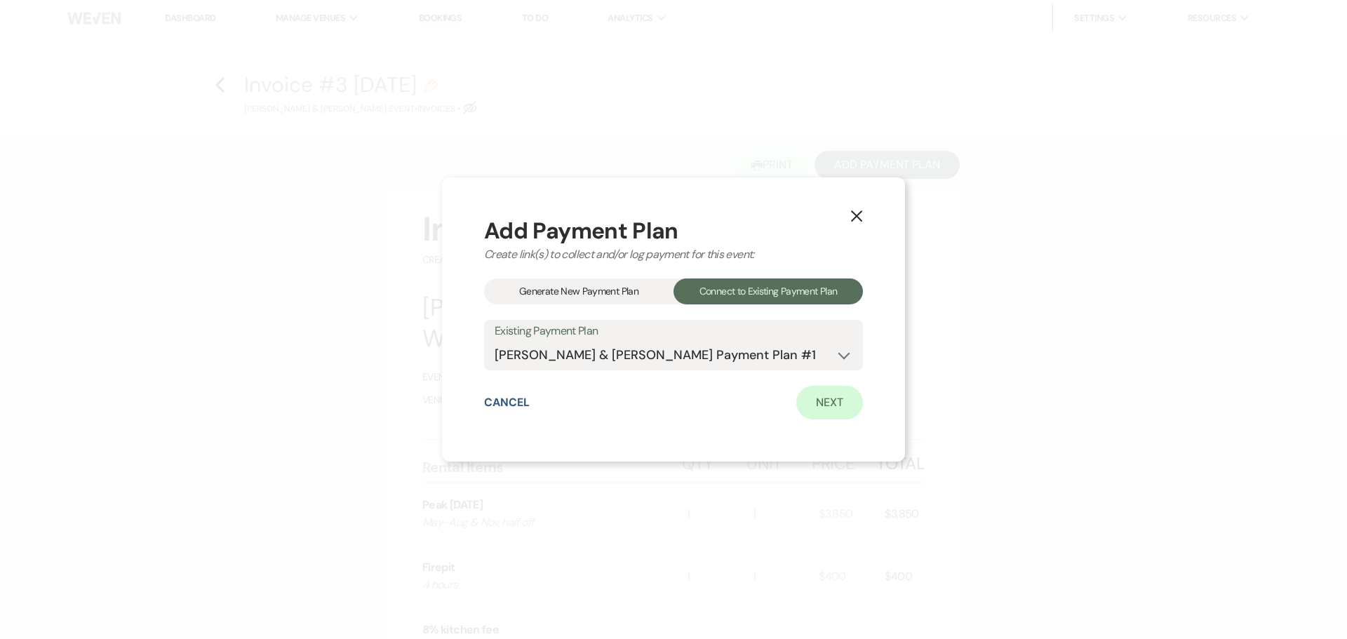
select select "true"
select select "2"
select select "flat"
select select "true"
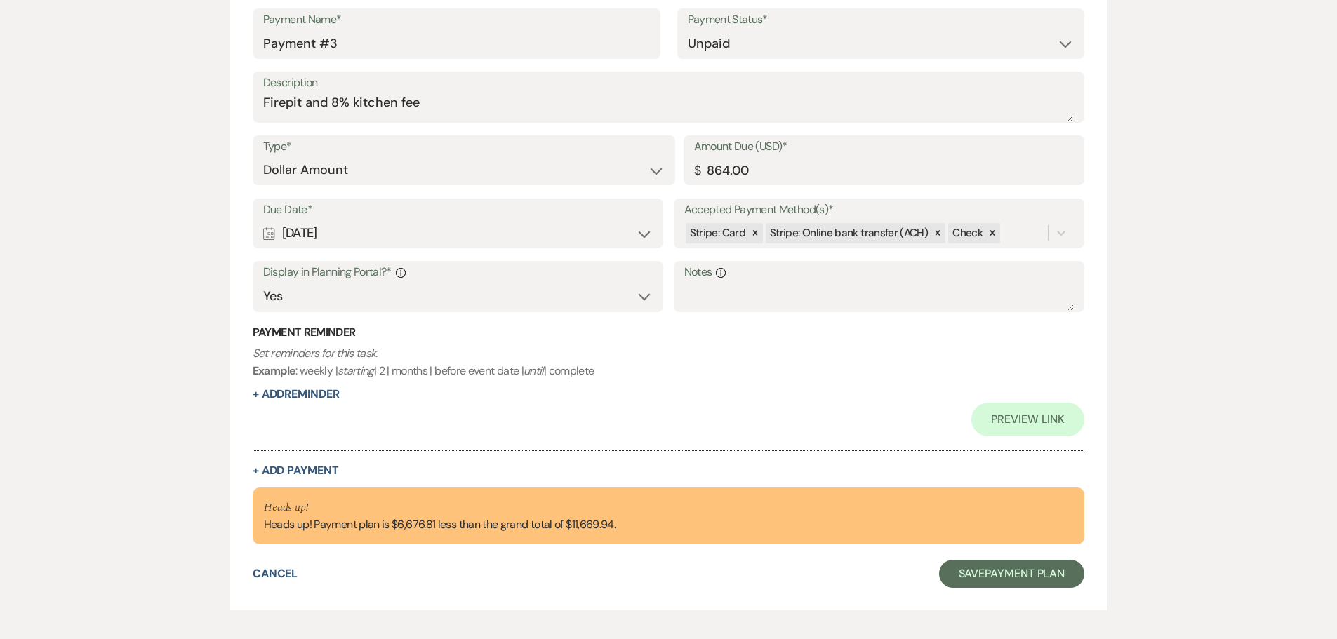
scroll to position [1441, 0]
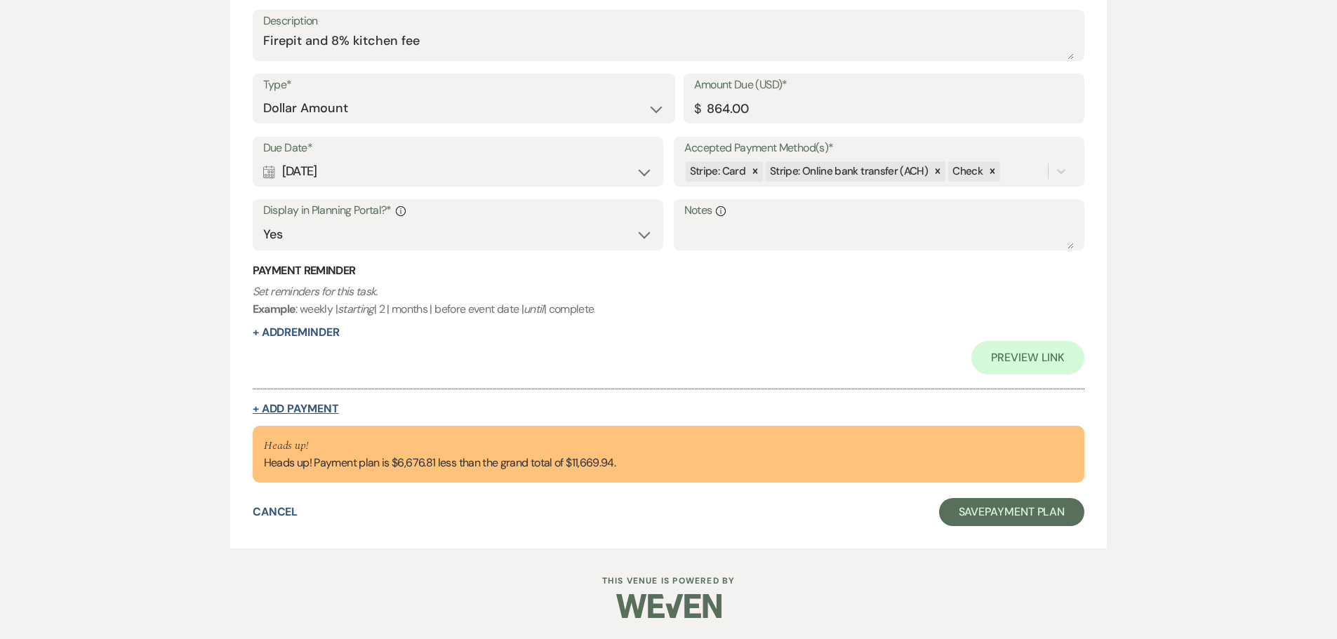
click at [315, 409] on button "+ Add Payment" at bounding box center [296, 409] width 86 height 11
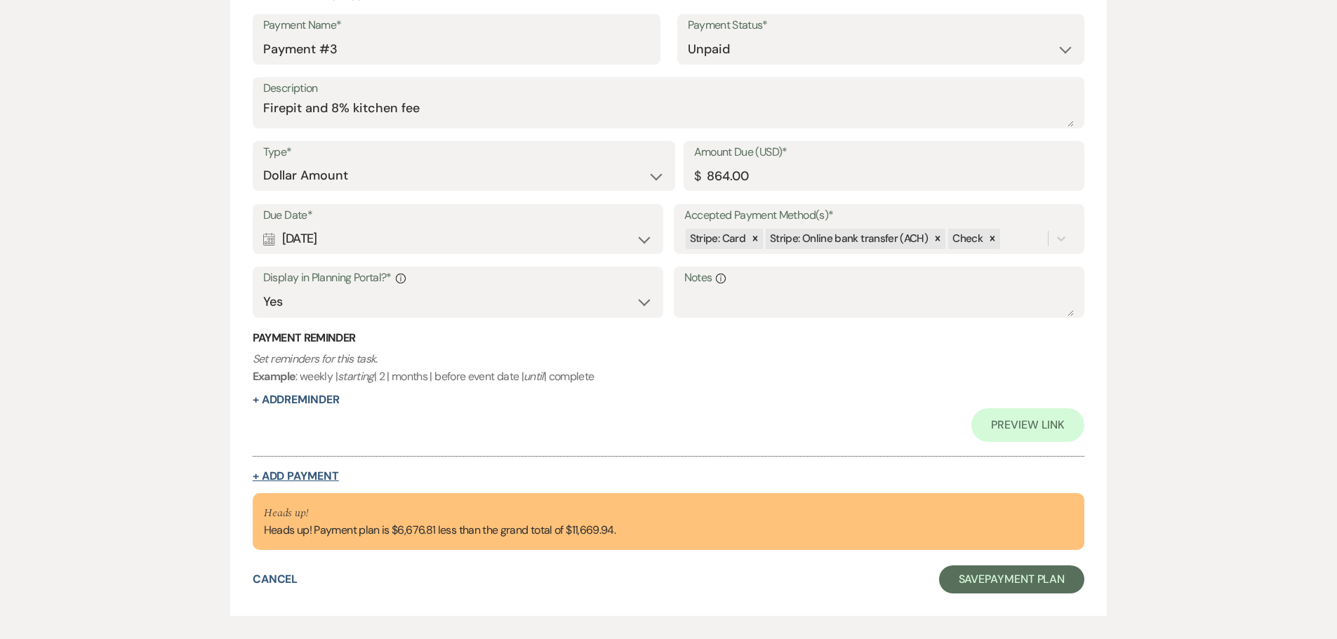
select select "2"
select select "flat"
select select "true"
select select "client"
select select "weeks"
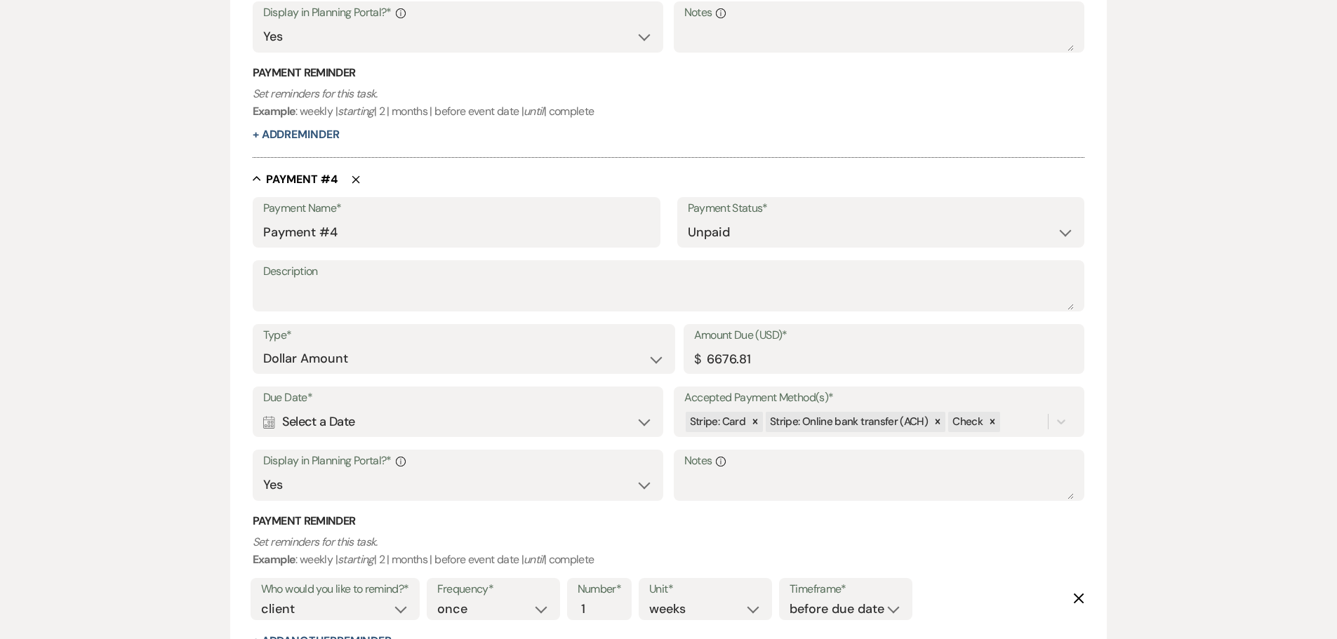
scroll to position [1584, 0]
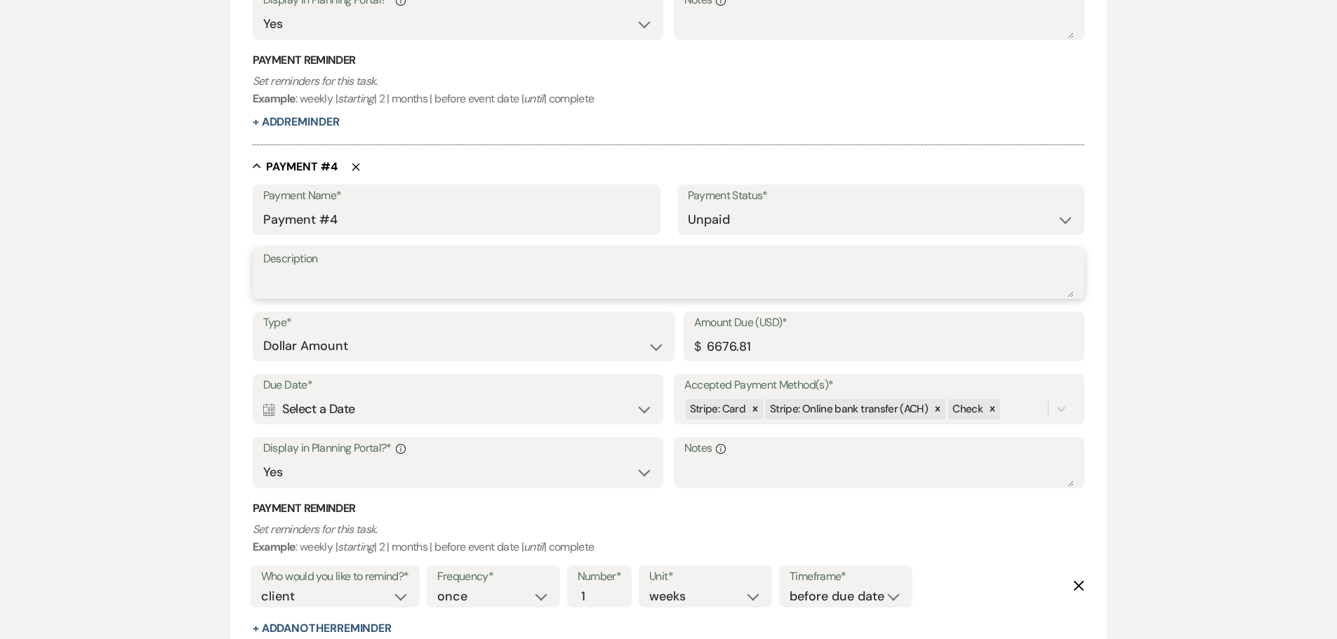
click at [299, 289] on textarea "Description" at bounding box center [668, 283] width 811 height 28
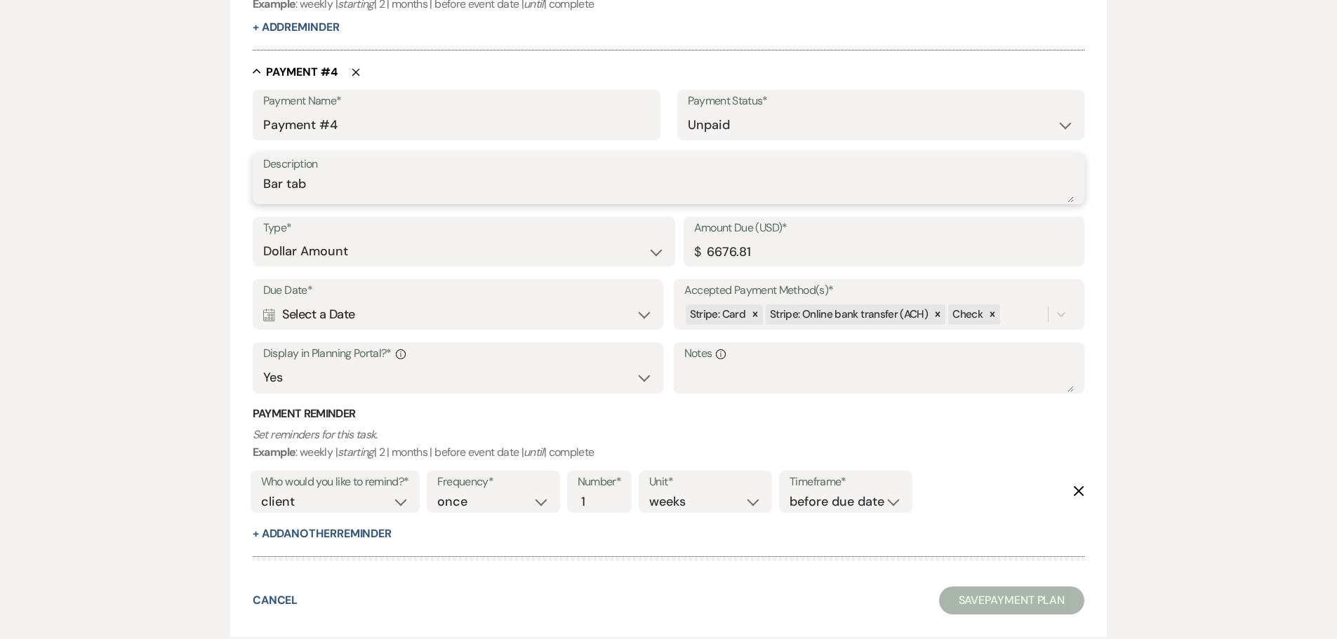
scroll to position [1654, 0]
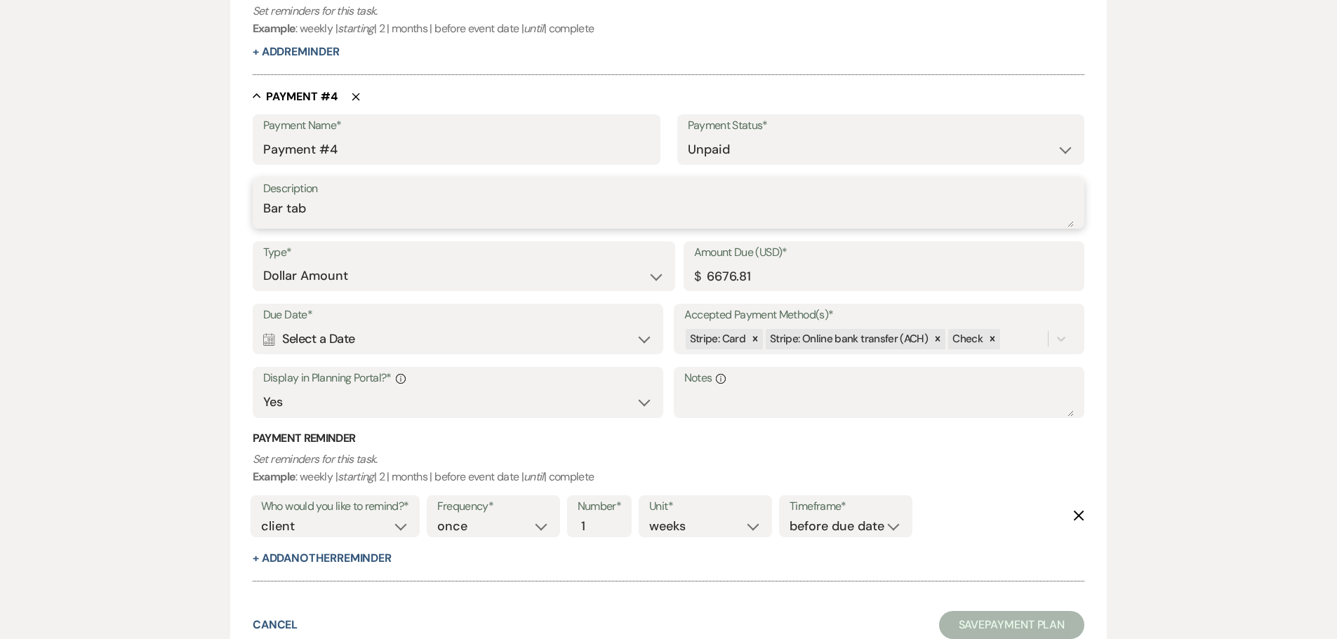
type textarea "Bar tab"
click at [390, 337] on div "Calendar Select a Date Expand" at bounding box center [458, 339] width 390 height 27
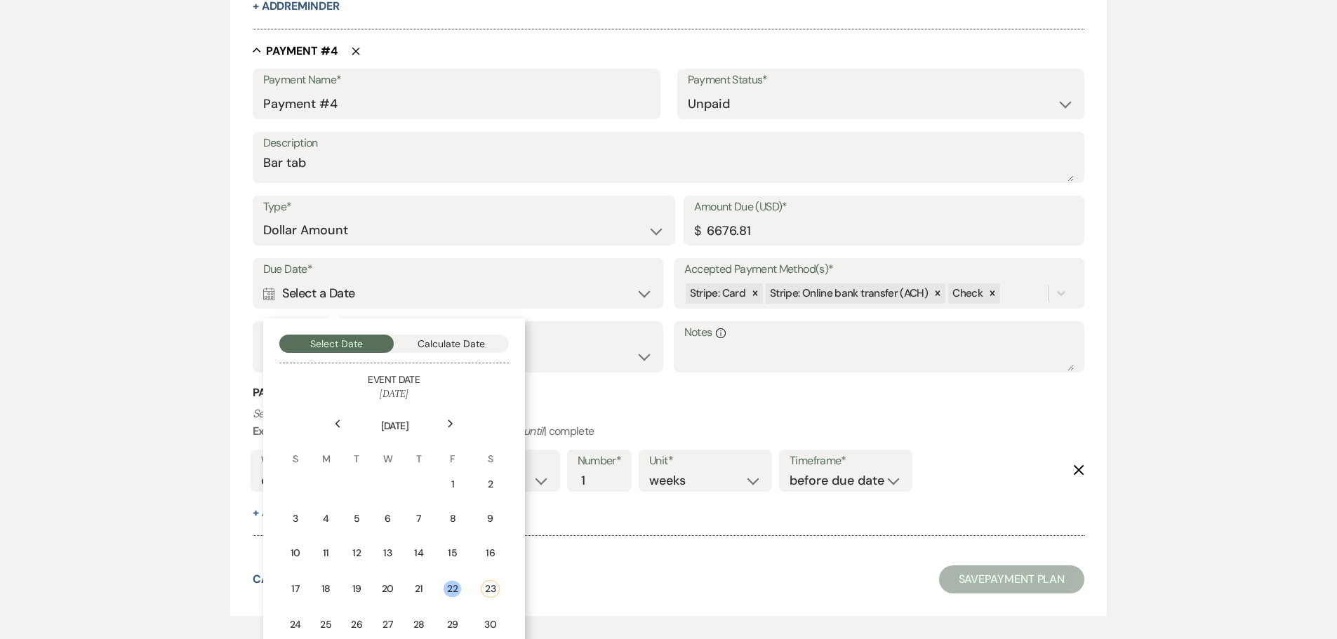
scroll to position [1724, 0]
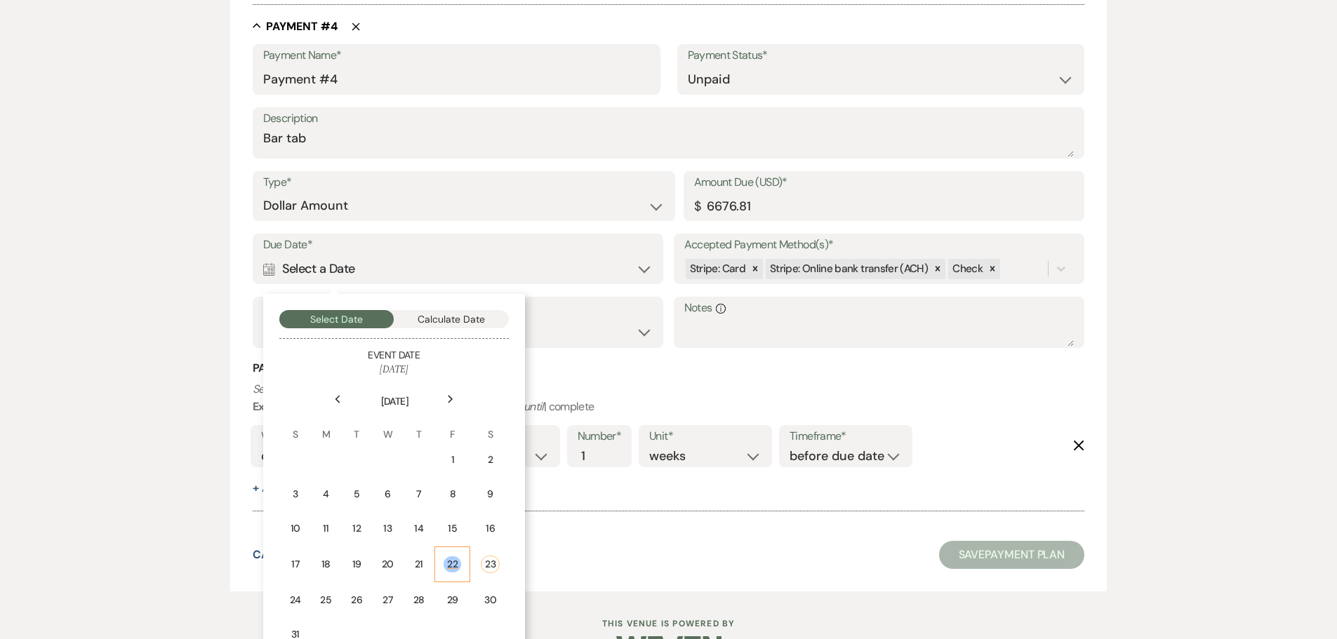
click at [462, 564] on td "22" at bounding box center [452, 565] width 36 height 36
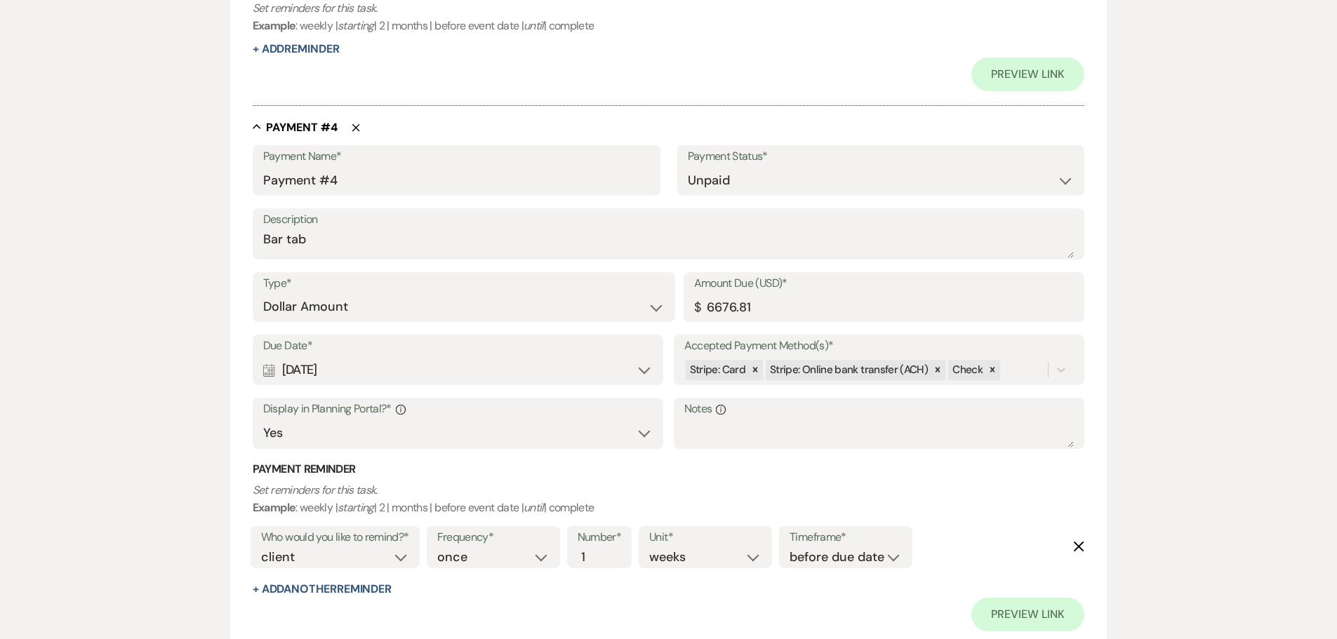
scroll to position [1825, 0]
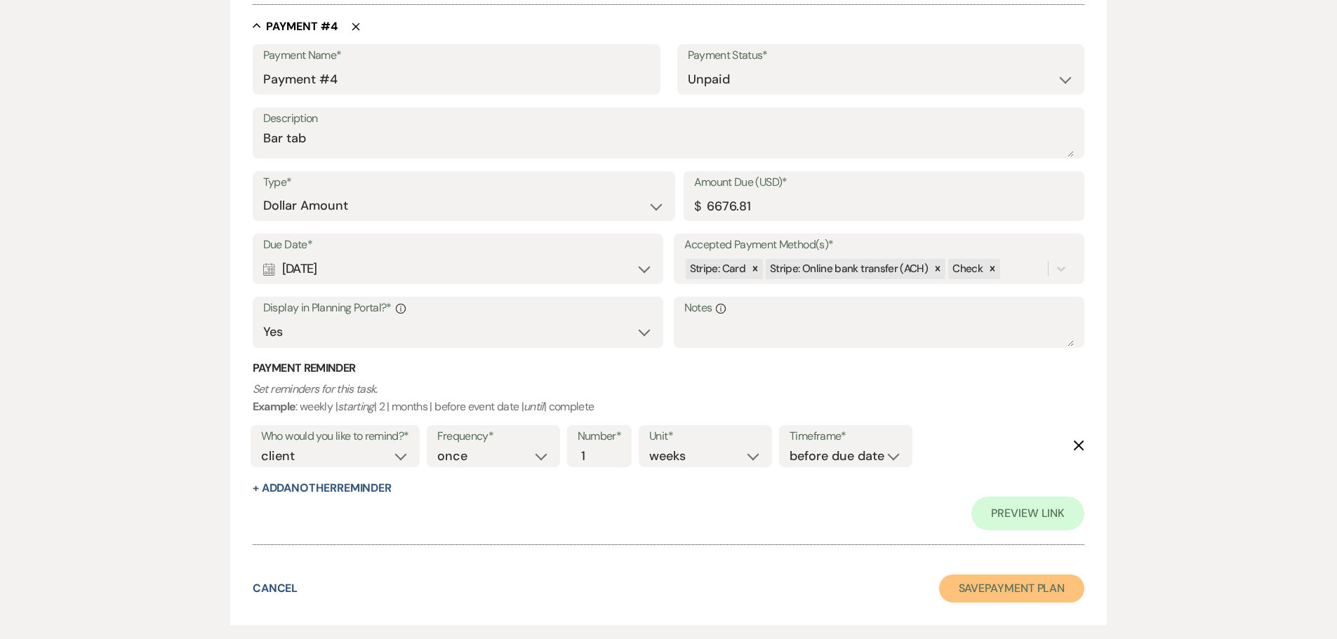
click at [1012, 595] on button "Save Payment Plan" at bounding box center [1012, 589] width 146 height 28
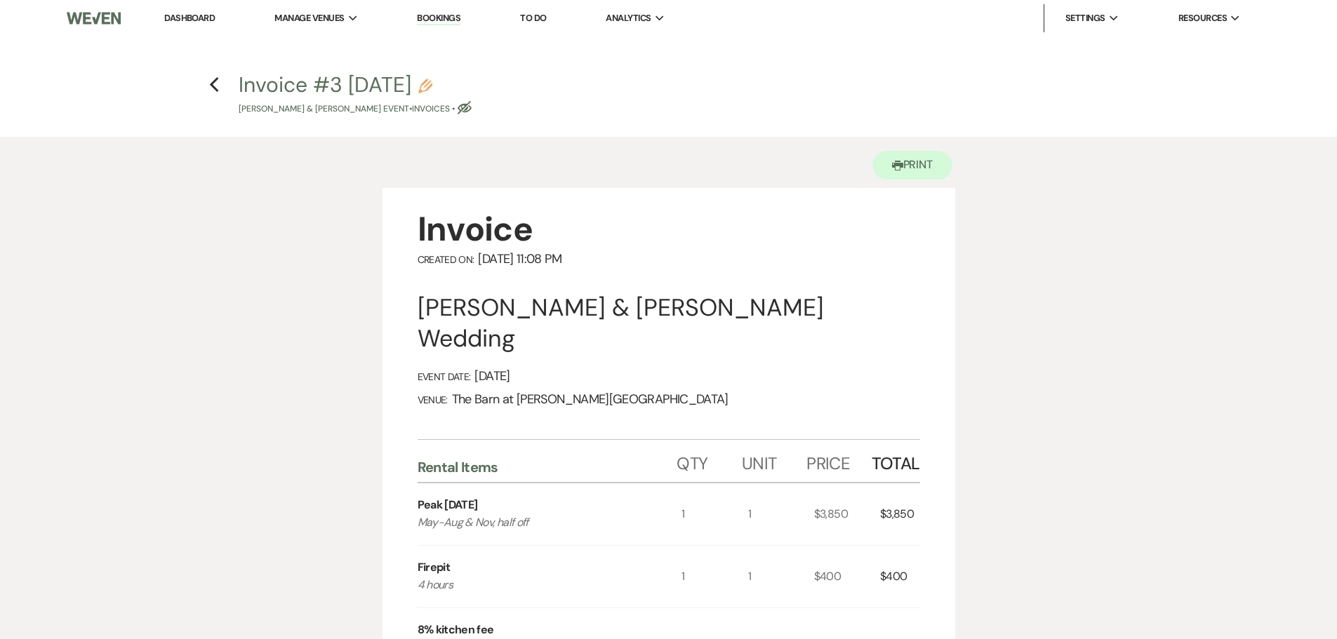
click at [463, 109] on use "button" at bounding box center [465, 107] width 14 height 13
select select "22"
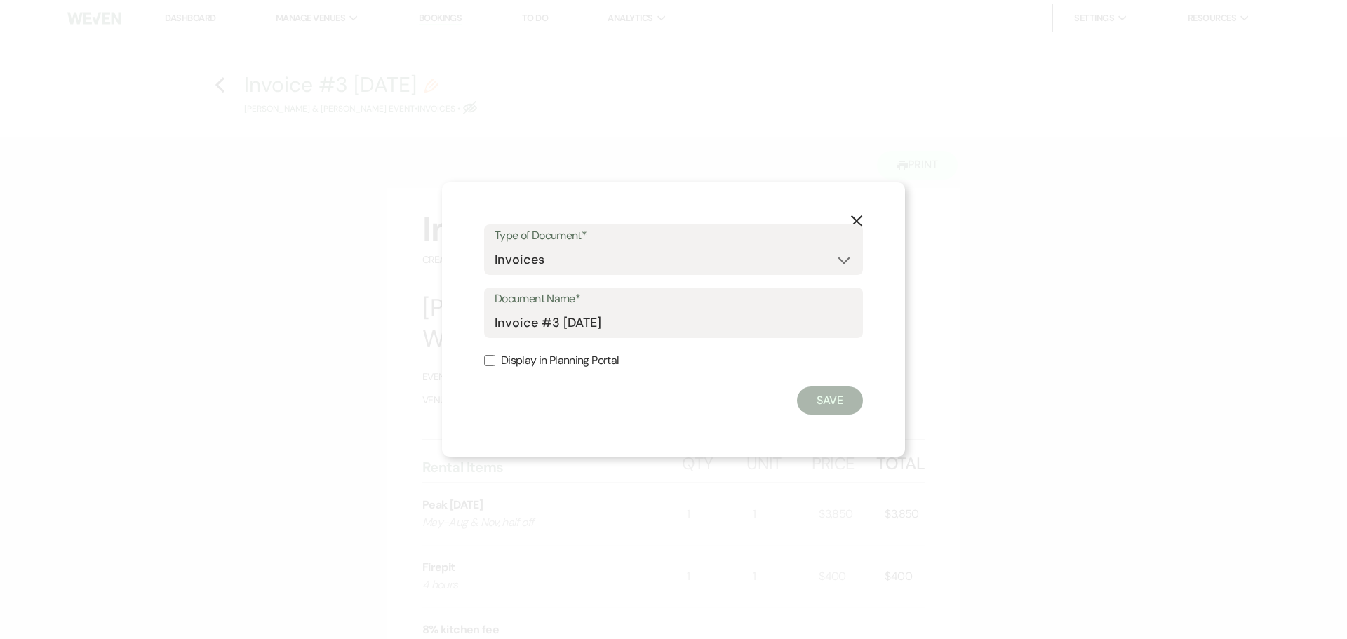
click at [490, 366] on input "Display in Planning Portal" at bounding box center [489, 360] width 11 height 11
checkbox input "true"
click at [811, 399] on button "Save" at bounding box center [830, 401] width 66 height 28
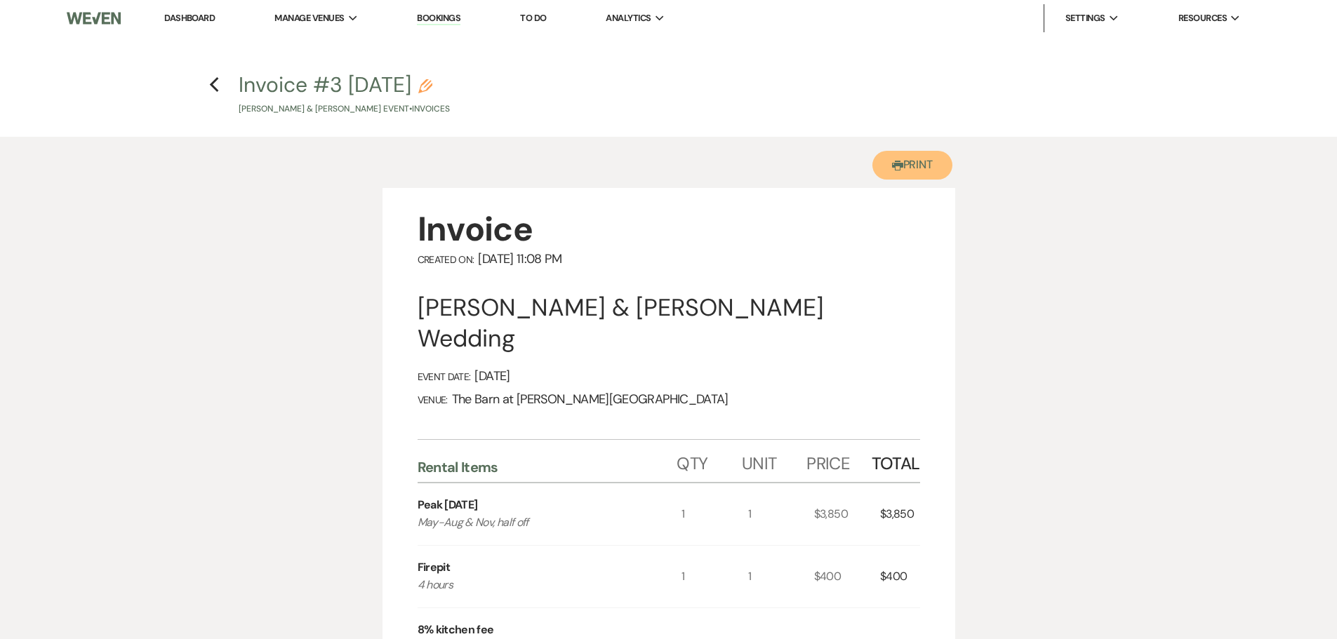
click at [903, 164] on button "Printer Print" at bounding box center [912, 165] width 81 height 29
click at [215, 91] on icon "Previous" at bounding box center [214, 84] width 11 height 17
